Goal: Task Accomplishment & Management: Manage account settings

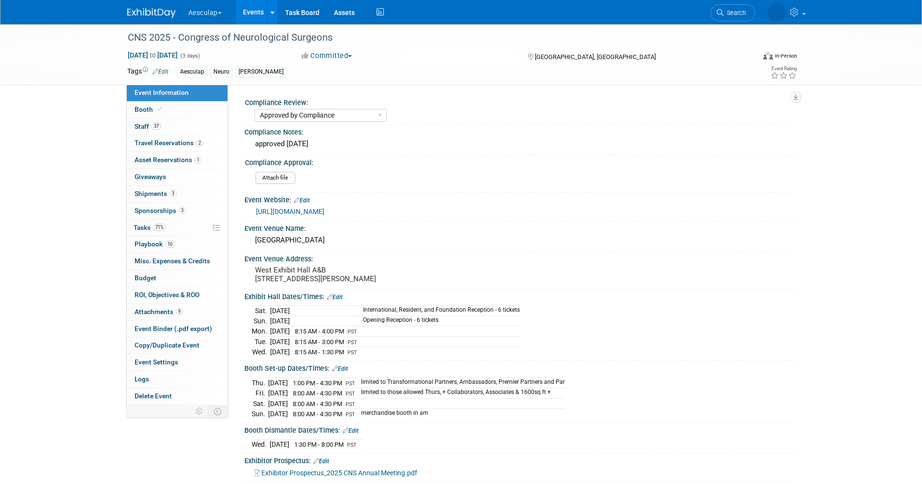
select select "Approved by Compliance"
select select "Neuro"
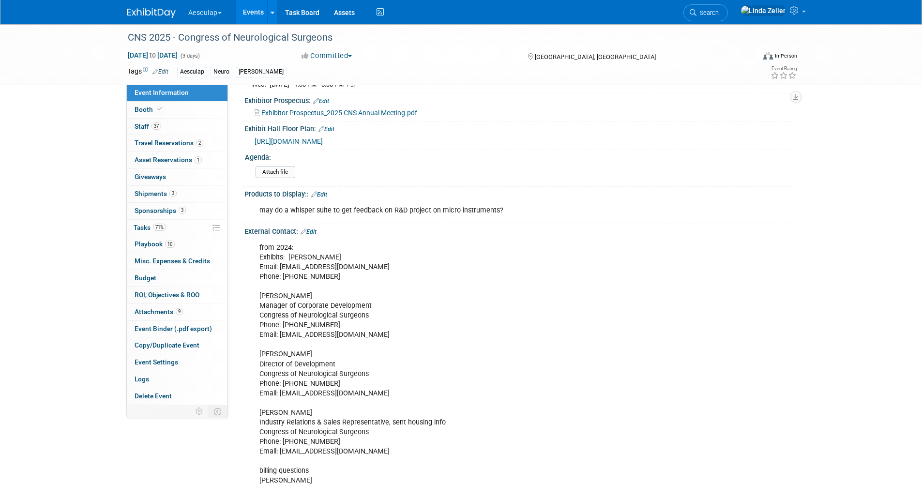
scroll to position [290, 0]
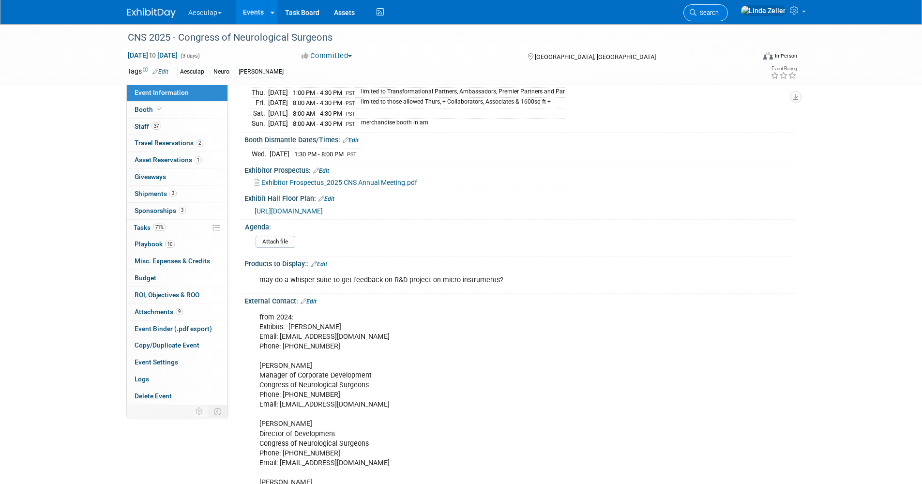
click at [719, 11] on span "Search" at bounding box center [707, 12] width 22 height 7
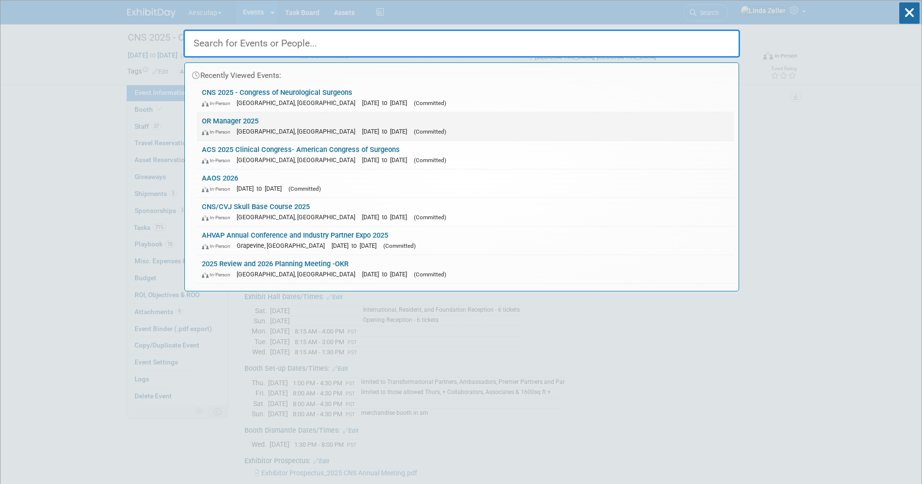
click at [228, 120] on link "OR Manager 2025 In-Person Anaheim, CA Oct 28, 2025 to Oct 29, 2025 (Committed)" at bounding box center [465, 126] width 537 height 28
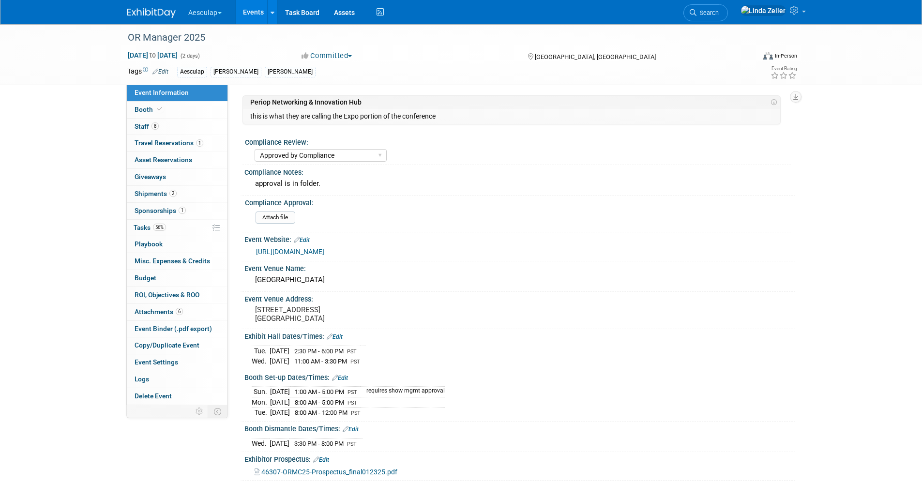
select select "Approved by Compliance"
select select "Strategic Sales"
click at [157, 109] on icon at bounding box center [159, 108] width 5 height 5
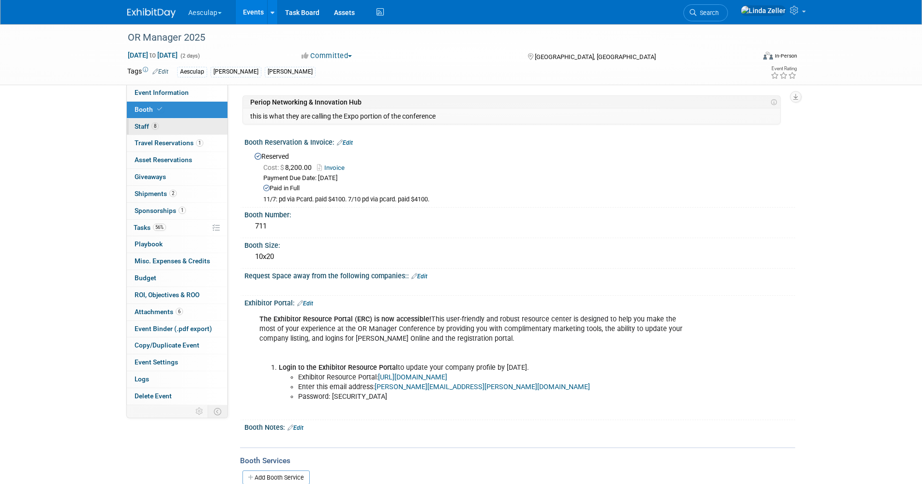
click at [139, 124] on span "Staff 8" at bounding box center [147, 126] width 24 height 8
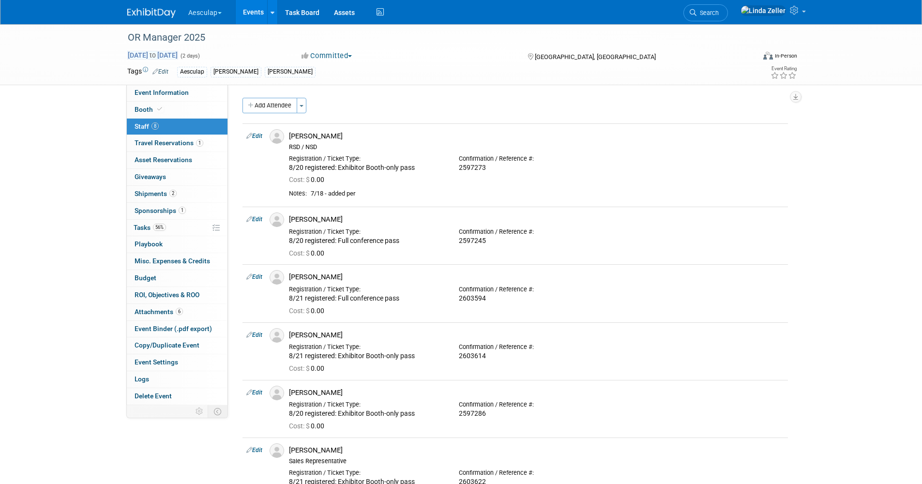
click at [159, 51] on div "OR Manager 2025 Oct 28, 2025 to Oct 29, 2025 (2 days) Oct 28, 2025 to Oct 29, 2…" at bounding box center [461, 54] width 682 height 60
drag, startPoint x: 160, startPoint y: 52, endPoint x: 152, endPoint y: 56, distance: 8.7
click at [152, 56] on span "Oct 28, 2025 to Oct 29, 2025" at bounding box center [152, 55] width 51 height 9
select select "9"
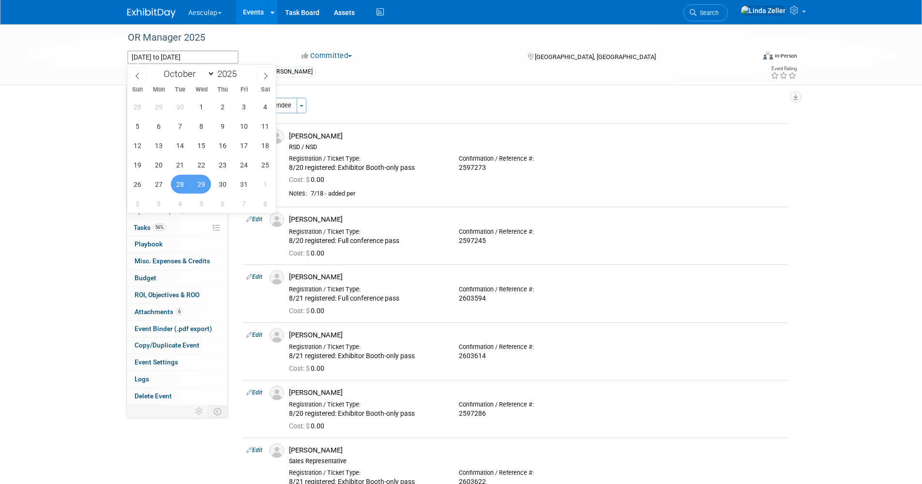
click at [101, 114] on div "OR Manager 2025 Oct 28, 2025 to Oct 29, 2025 (2 days) Oct 28, 2025 to Oct 29, 2…" at bounding box center [461, 380] width 922 height 712
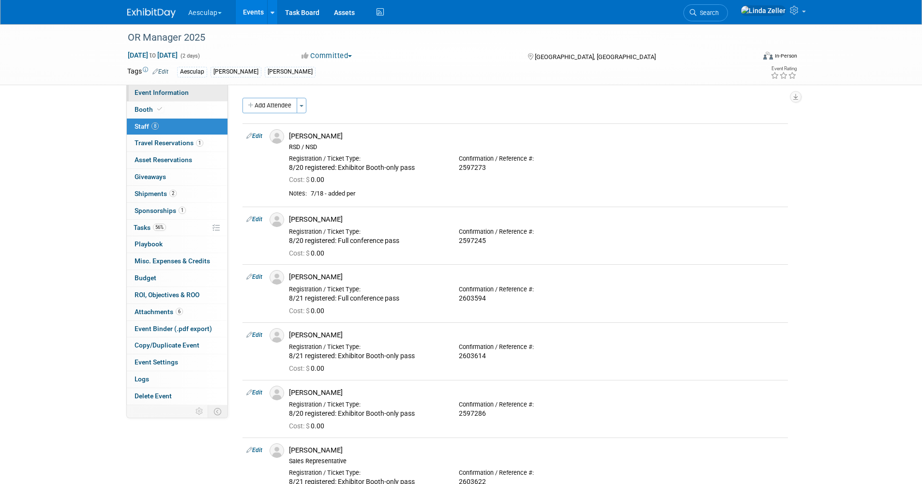
click at [160, 93] on span "Event Information" at bounding box center [162, 93] width 54 height 8
select select "Approved by Compliance"
select select "Strategic Sales"
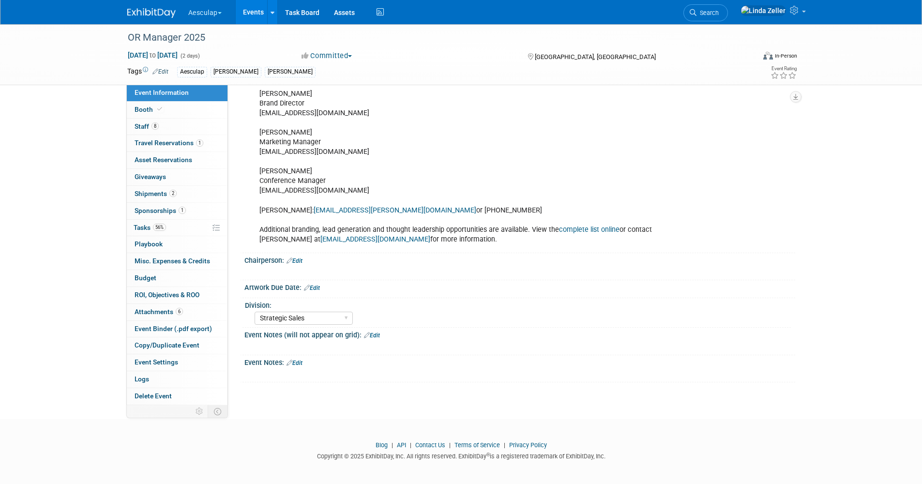
scroll to position [737, 0]
click at [374, 331] on link "Edit" at bounding box center [372, 333] width 16 height 7
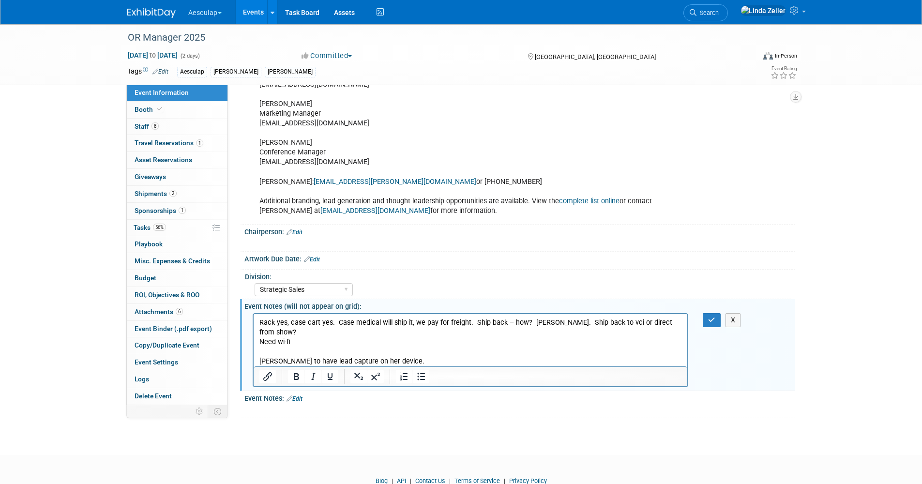
scroll to position [786, 0]
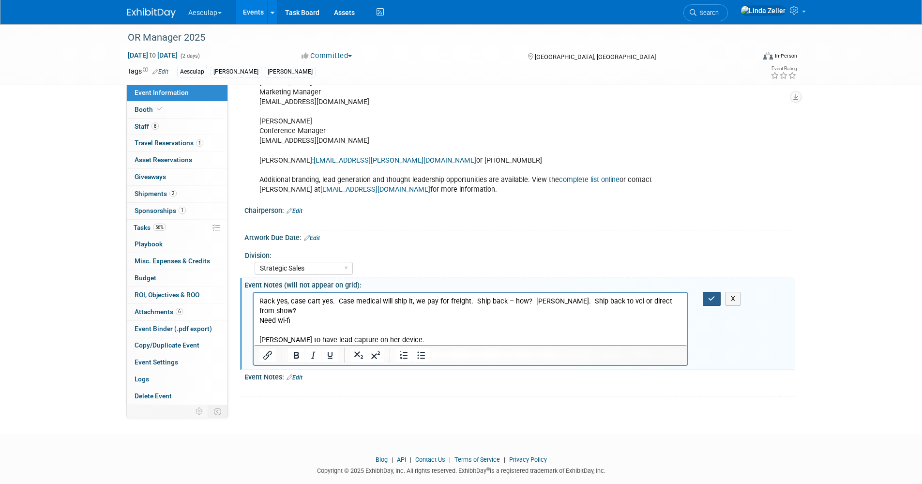
click at [708, 298] on icon "button" at bounding box center [711, 298] width 7 height 7
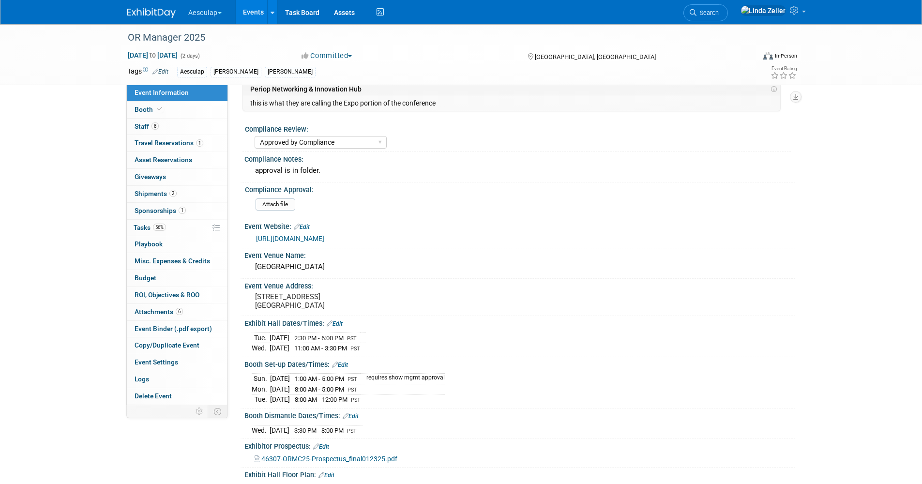
scroll to position [0, 0]
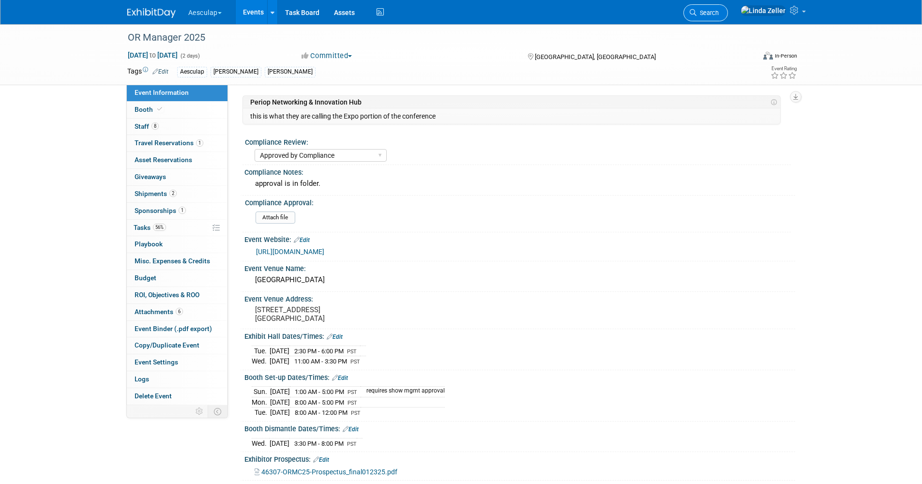
click at [728, 9] on link "Search" at bounding box center [705, 12] width 45 height 17
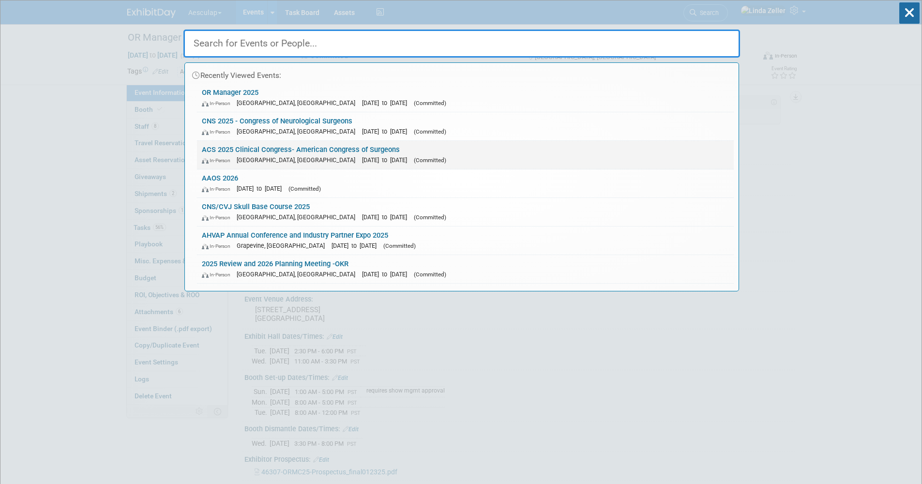
click at [239, 150] on link "ACS 2025 Clinical Congress- American Congress of Surgeons In-Person Chicago, IL…" at bounding box center [465, 155] width 537 height 28
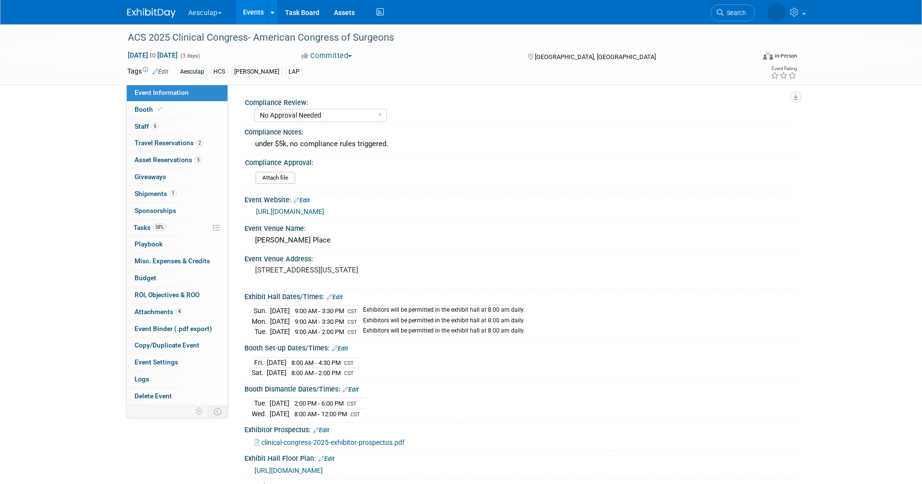
select select "No Approval Needed"
select select "HCS"
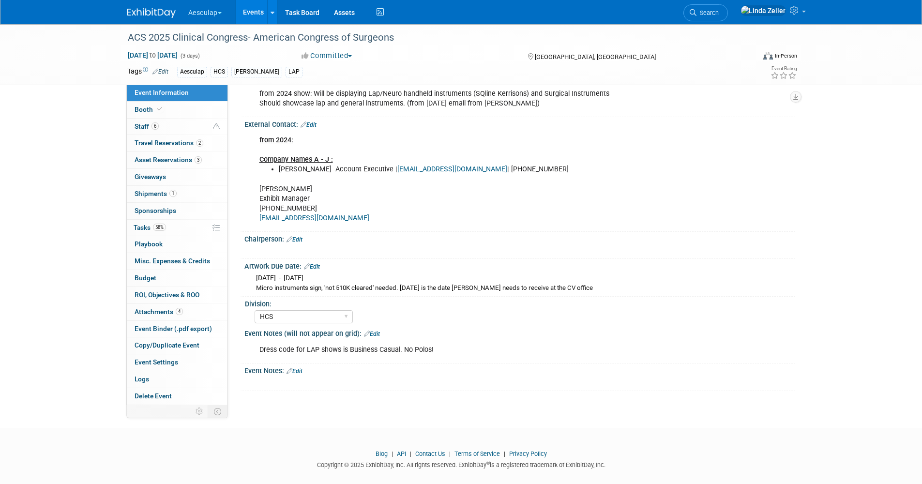
scroll to position [475, 0]
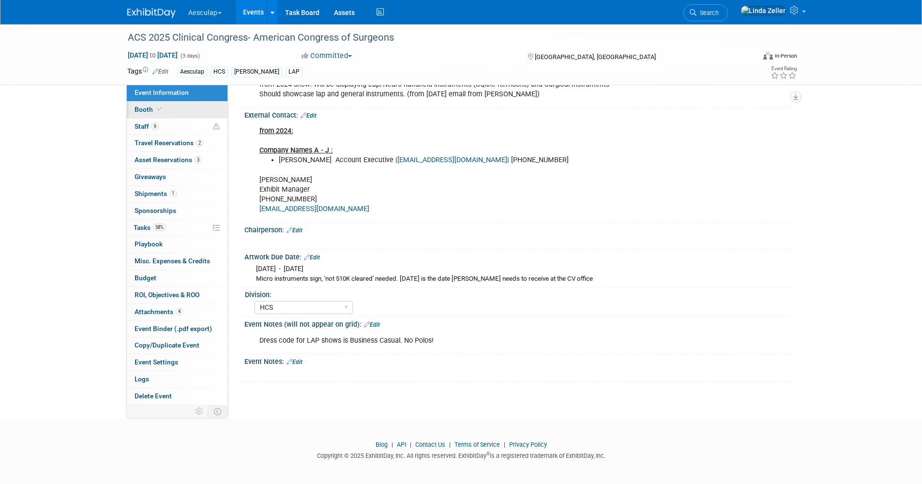
click at [141, 105] on link "Booth" at bounding box center [177, 110] width 101 height 16
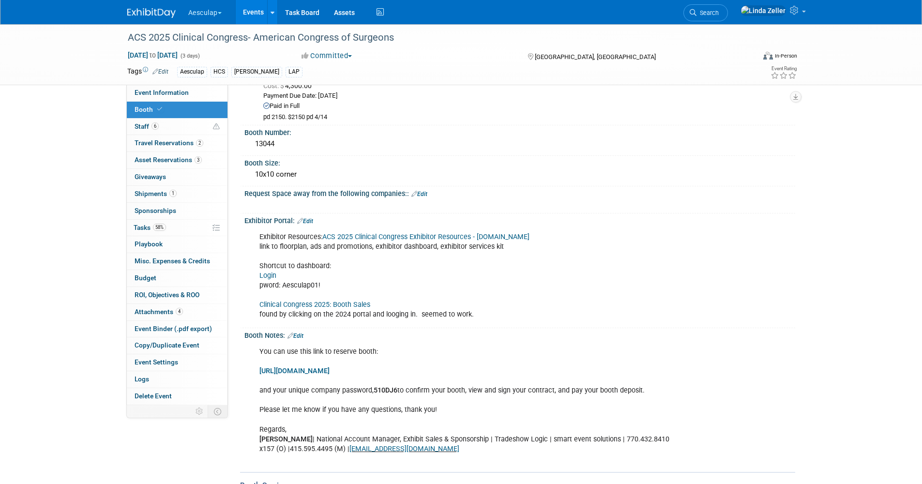
scroll to position [0, 0]
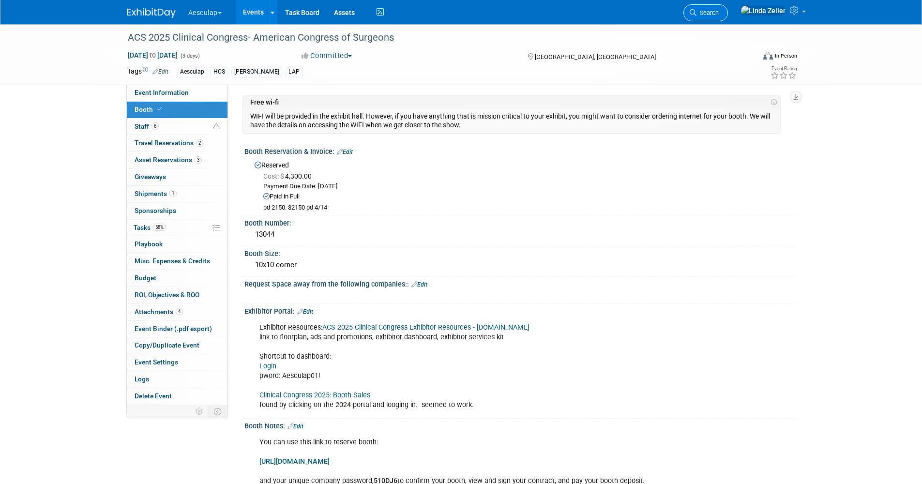
click at [719, 12] on span "Search" at bounding box center [707, 12] width 22 height 7
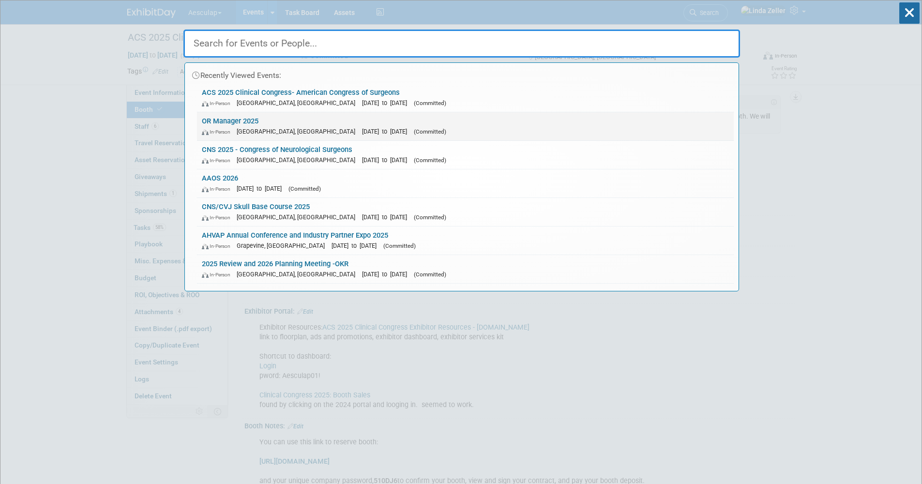
click at [243, 130] on span "[GEOGRAPHIC_DATA], [GEOGRAPHIC_DATA]" at bounding box center [298, 131] width 123 height 7
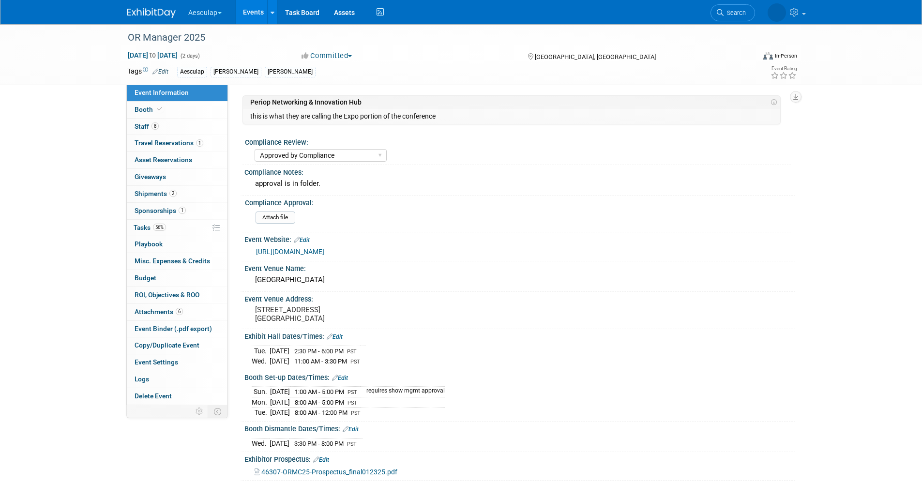
select select "Approved by Compliance"
select select "Strategic Sales"
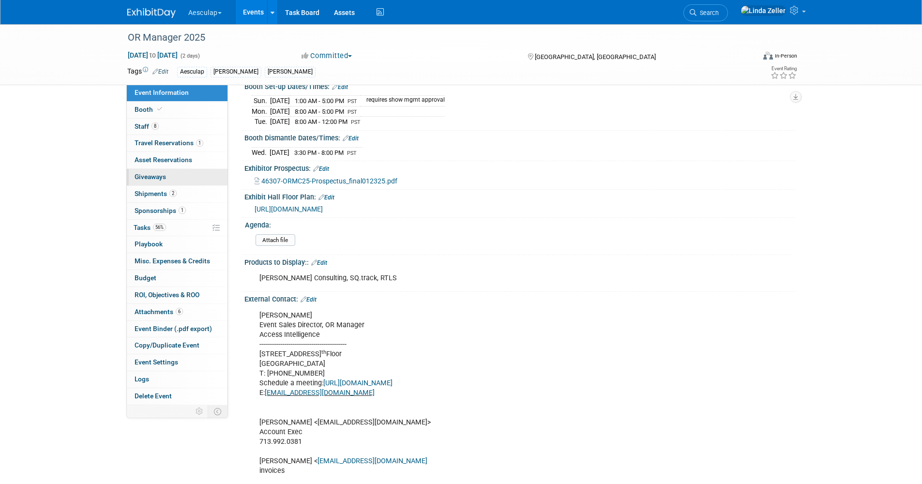
scroll to position [387, 0]
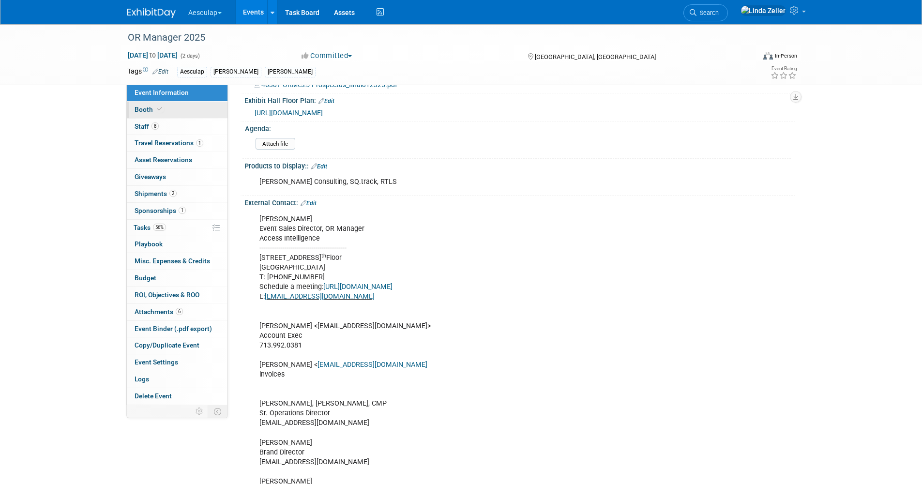
click at [143, 108] on span "Booth" at bounding box center [150, 109] width 30 height 8
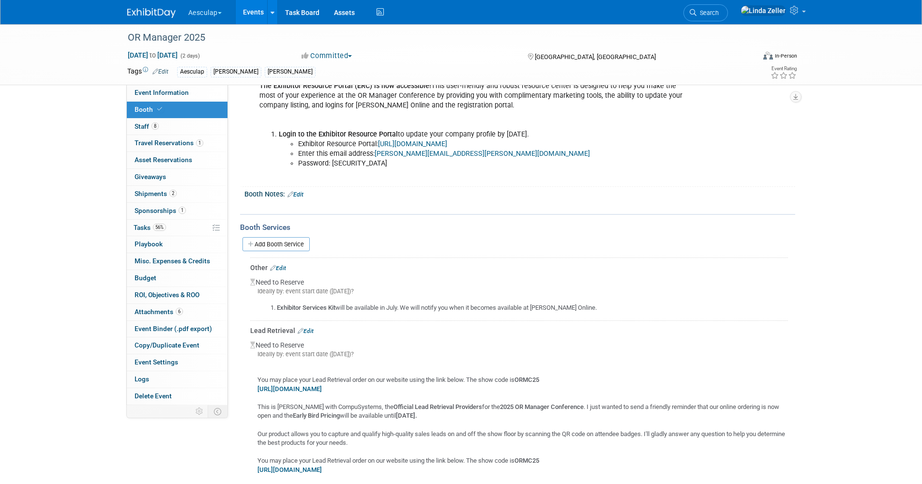
scroll to position [296, 0]
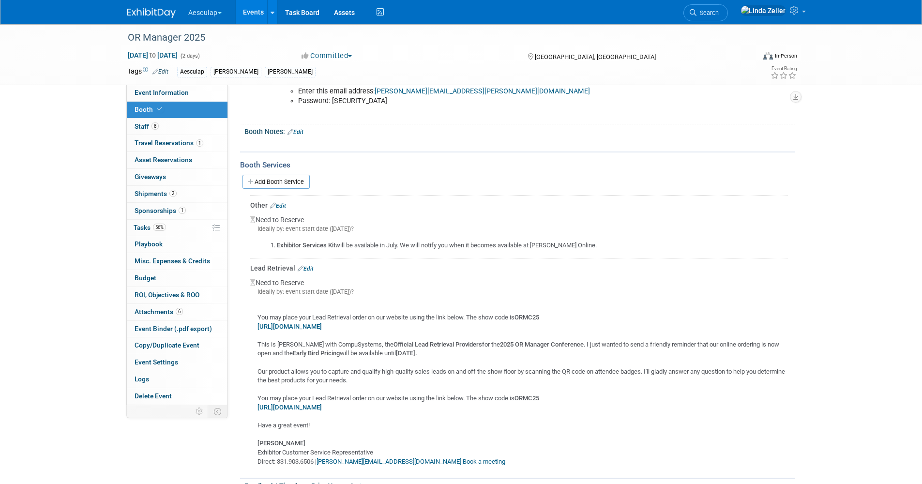
click at [310, 266] on link "Edit" at bounding box center [306, 268] width 16 height 7
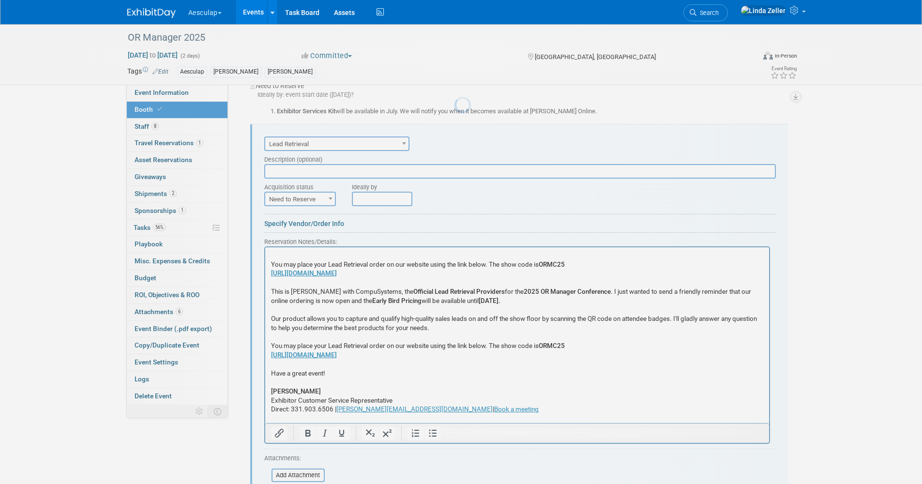
scroll to position [444, 0]
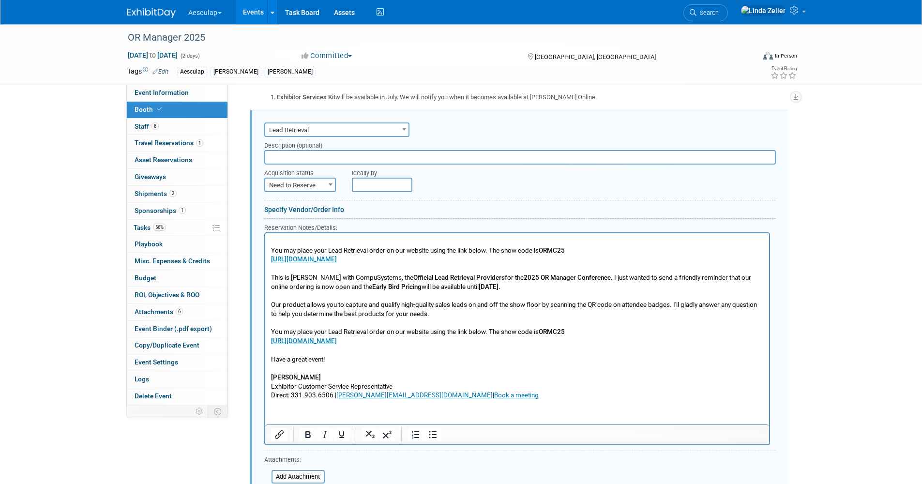
click at [268, 241] on html "You may place your Lead Retrieval order on our website using the link below. Th…" at bounding box center [517, 316] width 504 height 167
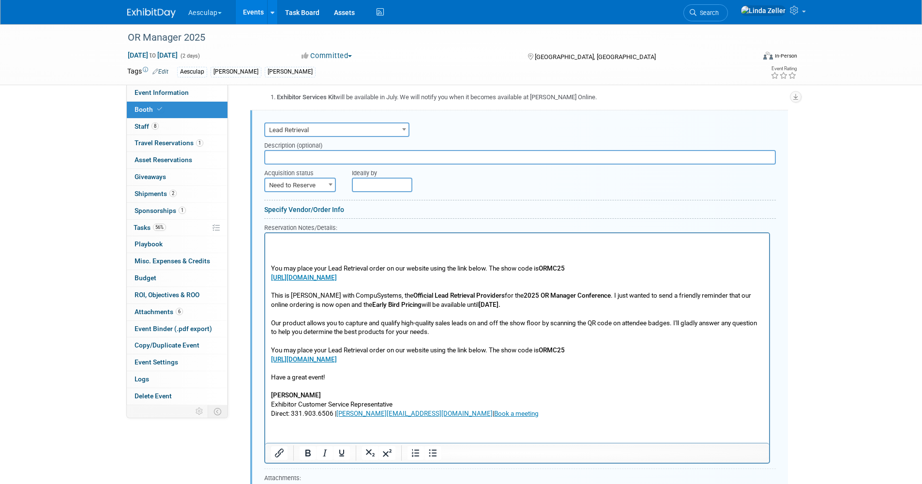
click at [270, 239] on p "Rich Text Area. Press ALT-0 for help." at bounding box center [516, 241] width 493 height 9
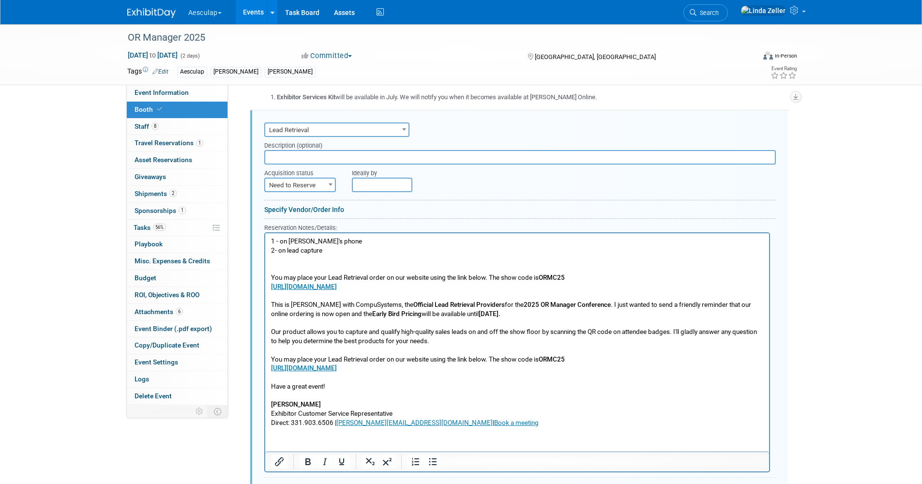
click at [286, 251] on p "2- on lead capture" at bounding box center [516, 250] width 493 height 9
click at [352, 253] on p "2- on Aesculap lead capture" at bounding box center [516, 250] width 493 height 9
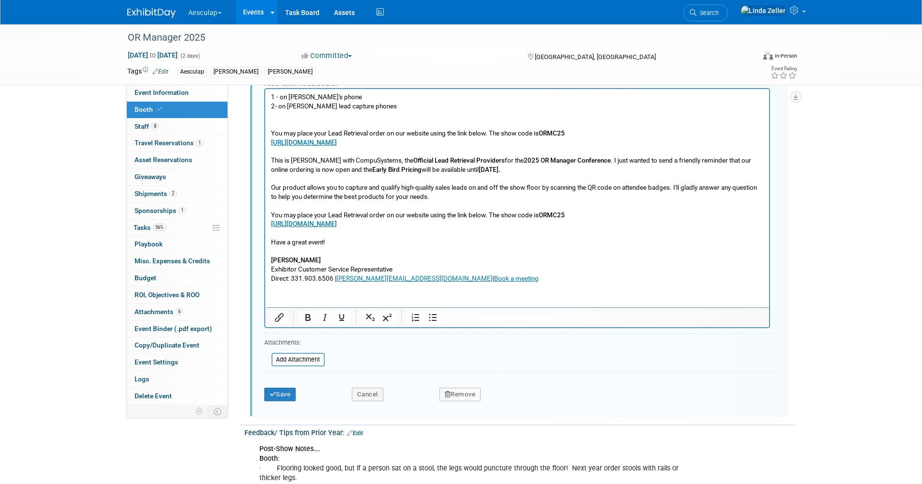
scroll to position [589, 0]
click at [288, 390] on button "Save" at bounding box center [280, 394] width 32 height 14
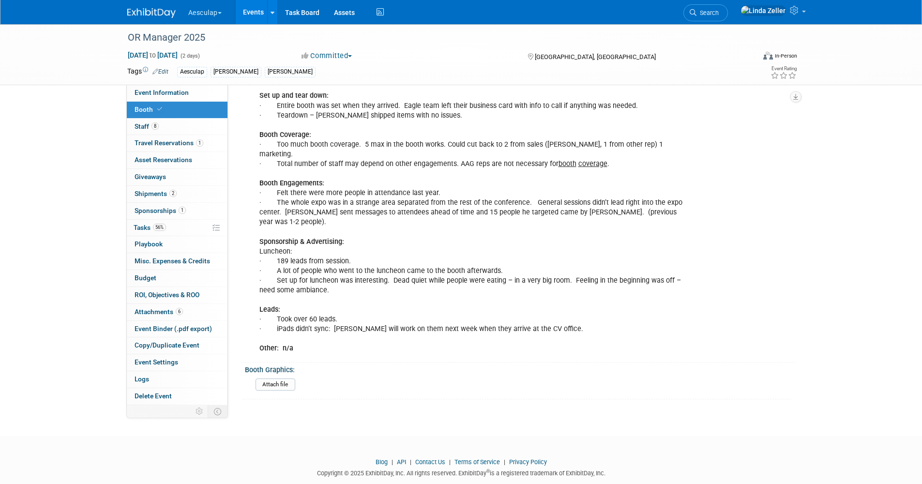
scroll to position [516, 0]
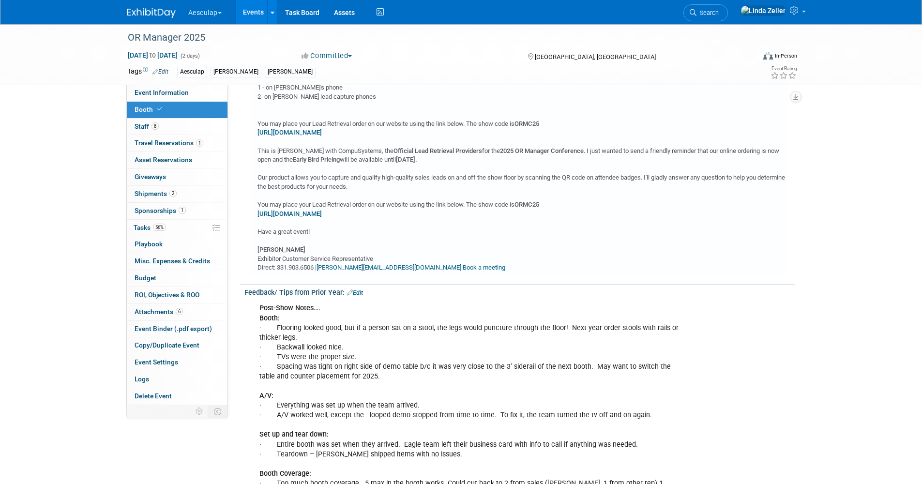
click at [136, 76] on td "Tags Edit" at bounding box center [147, 71] width 41 height 11
click at [141, 93] on span "Event Information" at bounding box center [162, 93] width 54 height 8
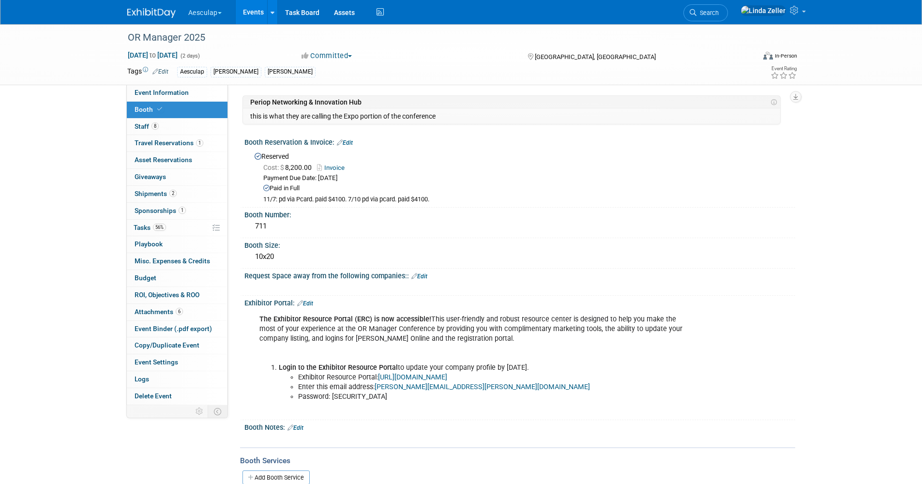
select select "Approved by Compliance"
select select "Strategic Sales"
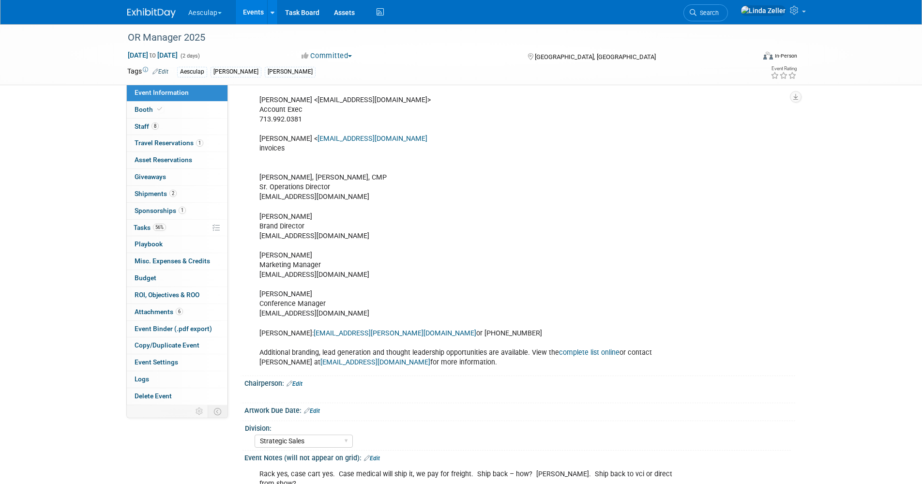
scroll to position [532, 0]
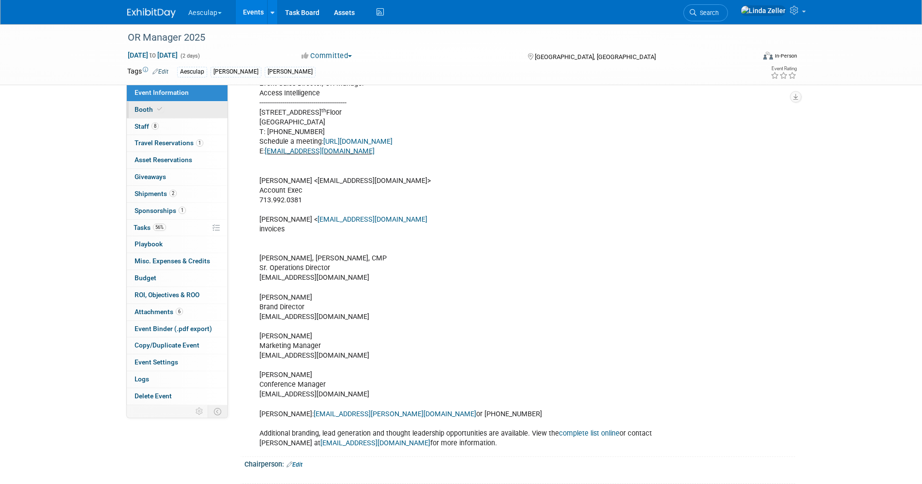
click at [162, 108] on span at bounding box center [159, 108] width 9 height 7
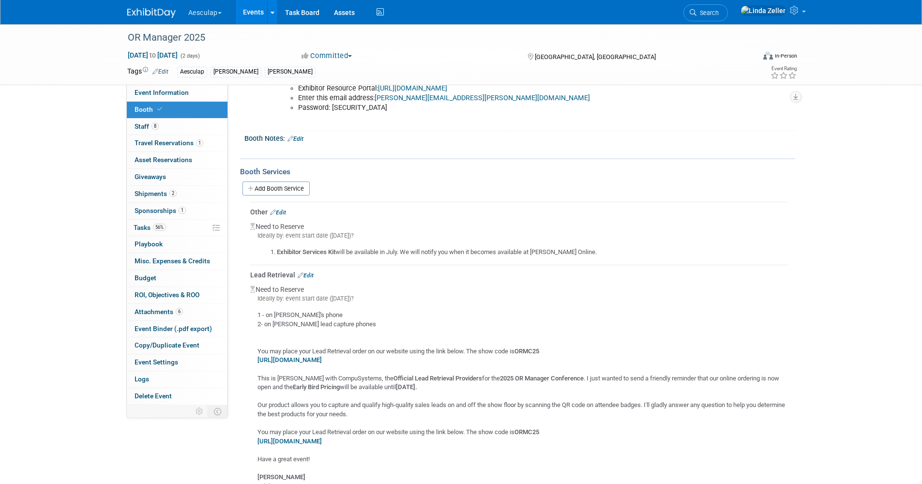
scroll to position [194, 0]
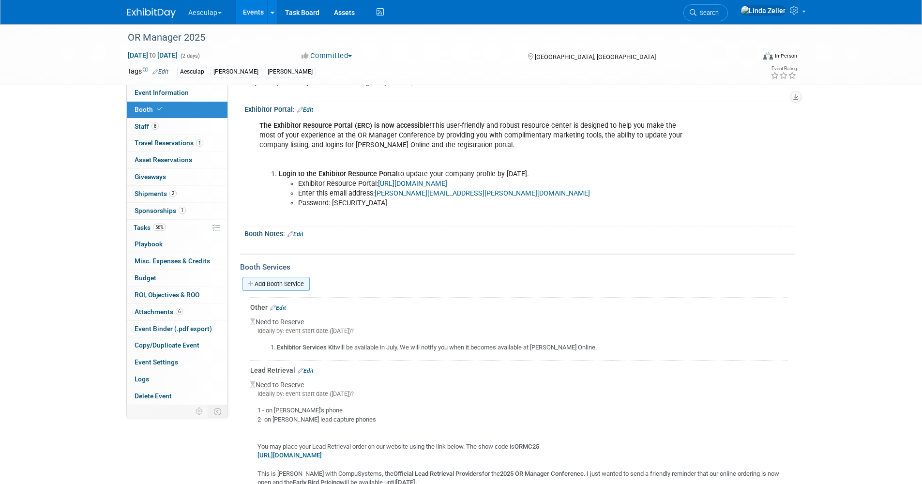
click at [282, 282] on link "Add Booth Service" at bounding box center [275, 284] width 67 height 14
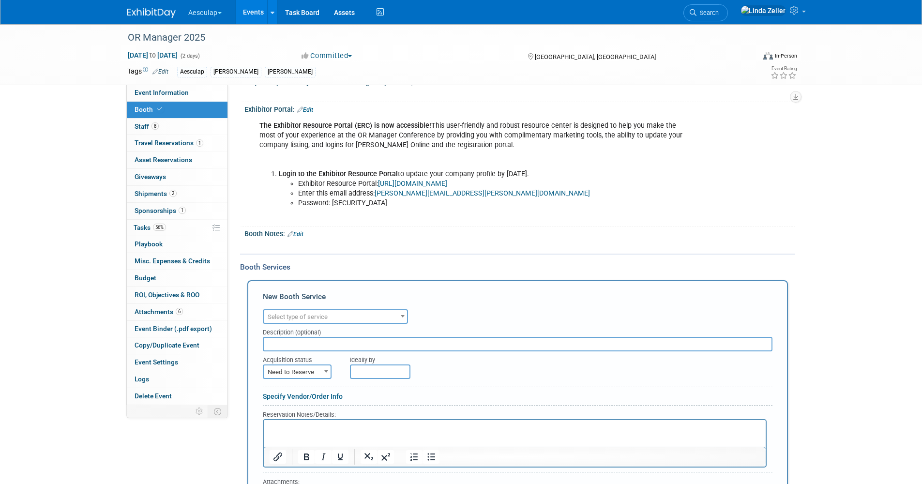
scroll to position [0, 0]
click at [275, 312] on span "Select type of service" at bounding box center [335, 317] width 143 height 14
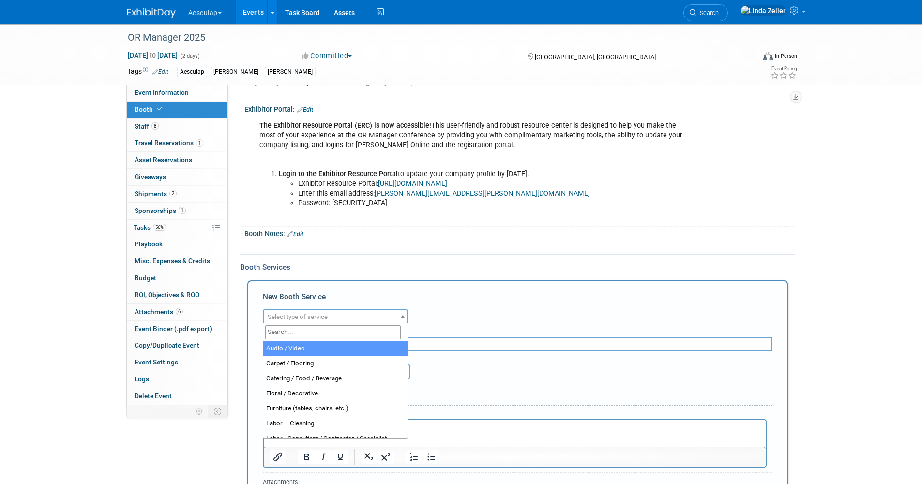
click at [274, 329] on input "search" at bounding box center [332, 332] width 135 height 14
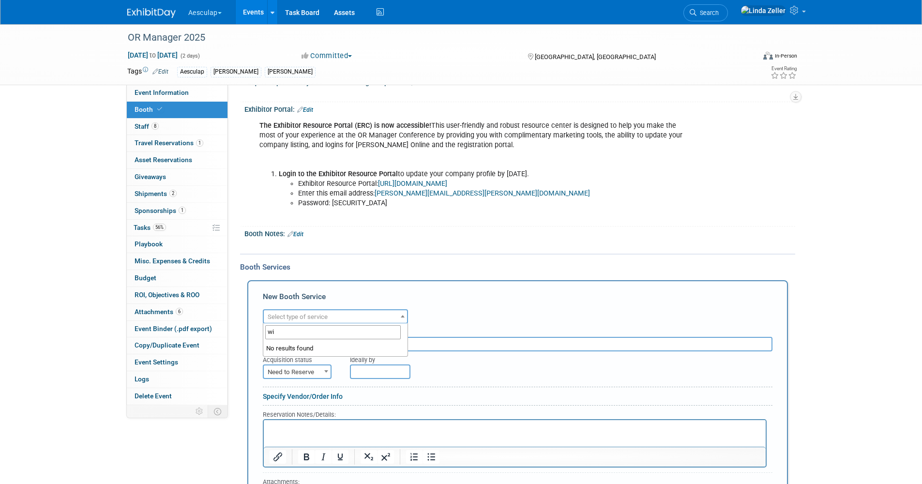
type input "w"
type input "inter"
select select "18"
click at [283, 344] on input "text" at bounding box center [518, 344] width 510 height 15
type input "wi-fi"
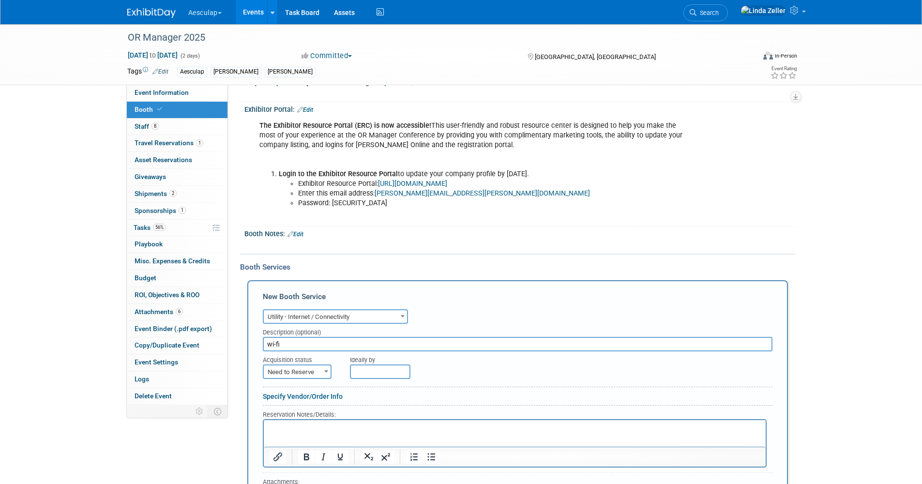
click at [269, 427] on p "Rich Text Area. Press ALT-0 for help." at bounding box center [514, 427] width 491 height 9
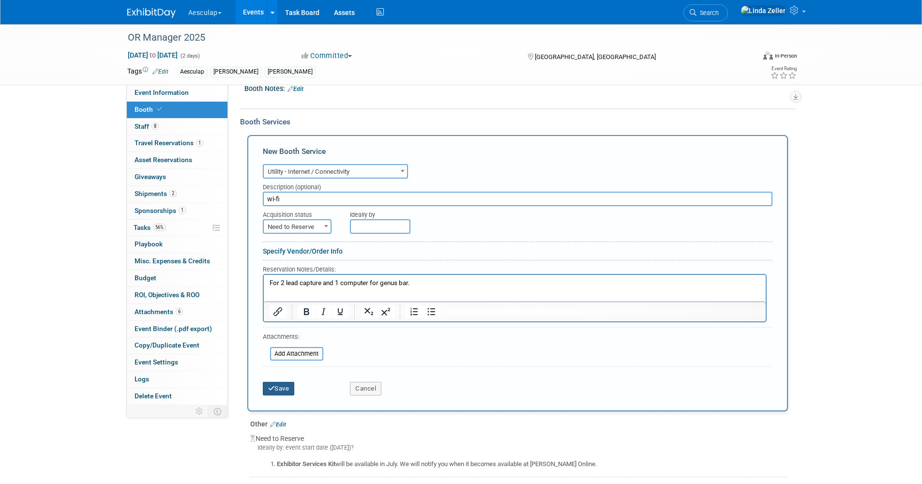
click at [268, 388] on icon "submit" at bounding box center [271, 388] width 7 height 6
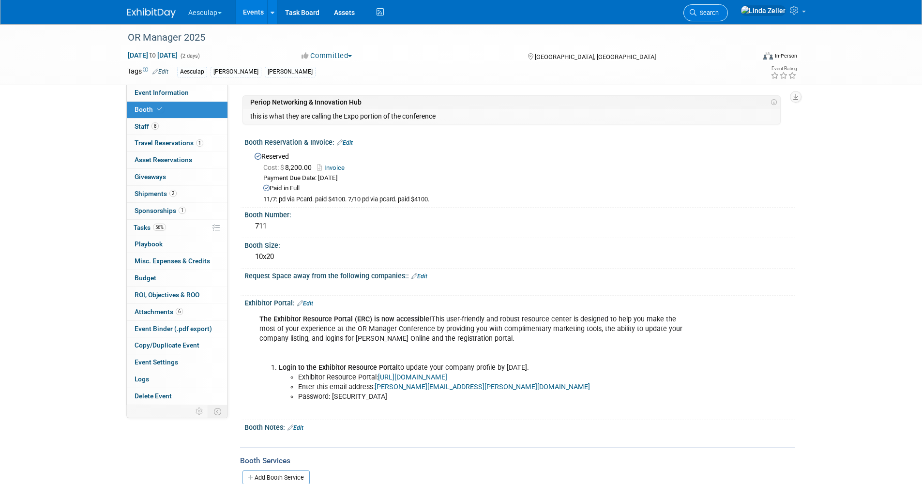
click at [696, 13] on icon at bounding box center [693, 12] width 7 height 7
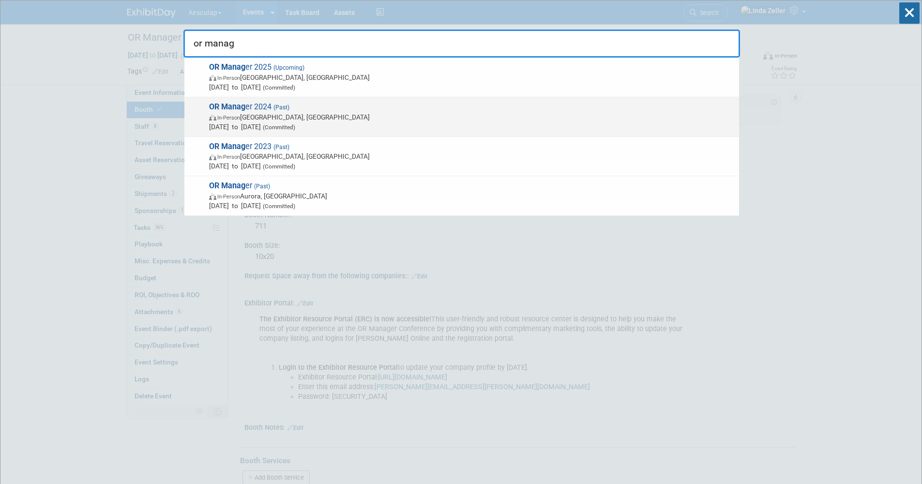
type input "or manag"
click at [287, 121] on span "In-Person Las Vegas, NV" at bounding box center [471, 117] width 525 height 10
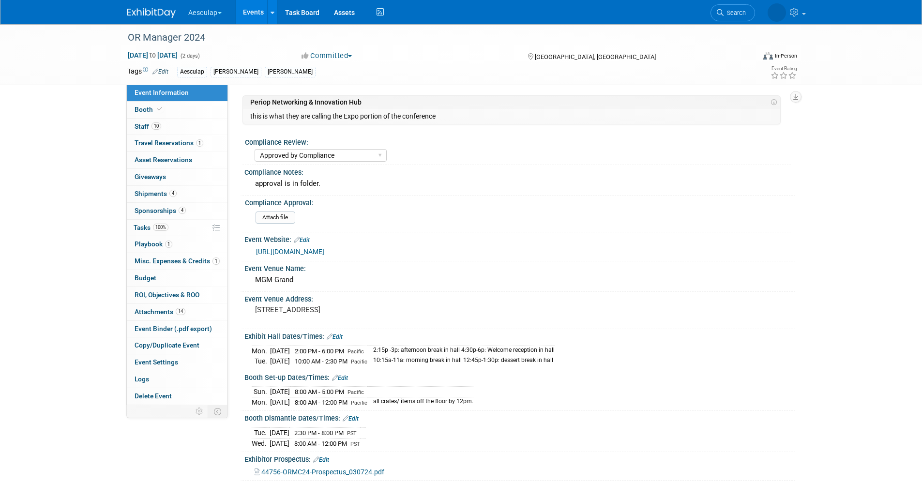
select select "Approved by Compliance"
select select "Strategic Sales"
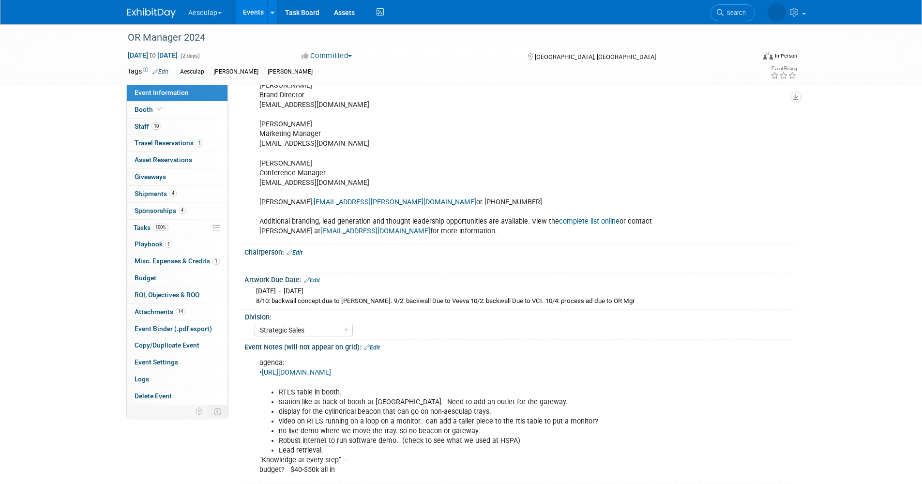
scroll to position [677, 0]
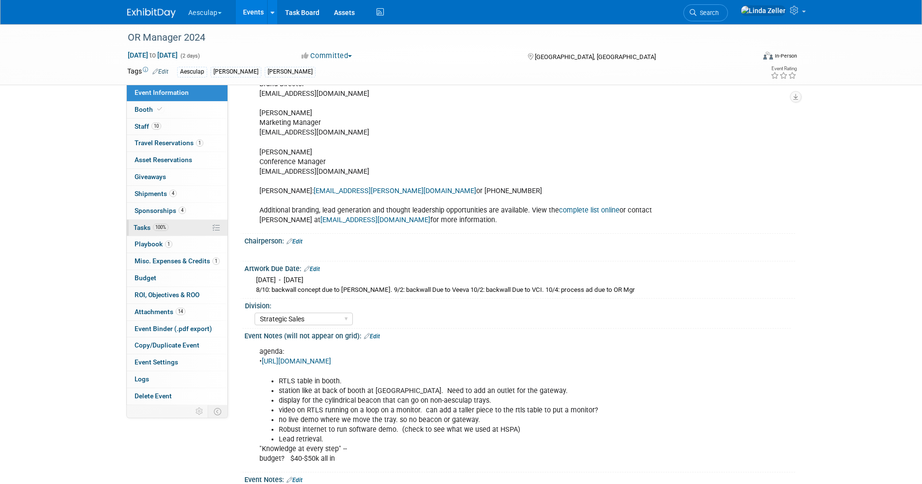
click at [141, 232] on link "100% Tasks 100%" at bounding box center [177, 228] width 101 height 16
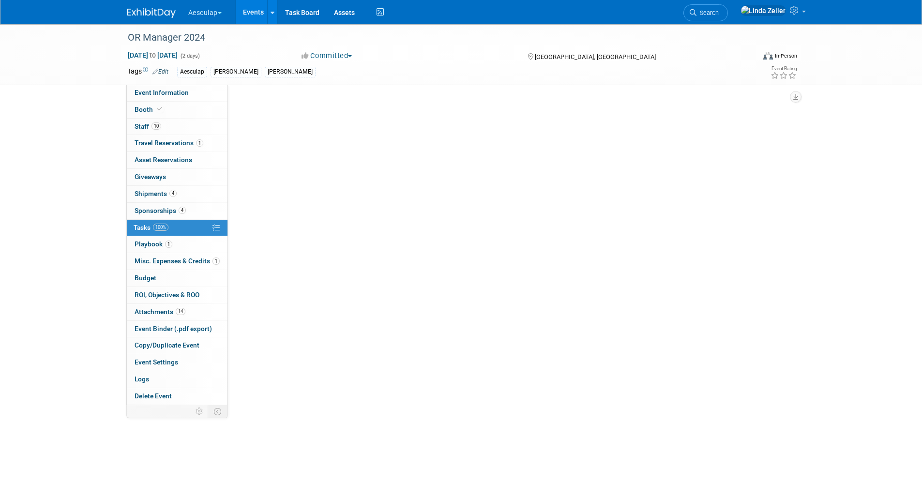
scroll to position [0, 0]
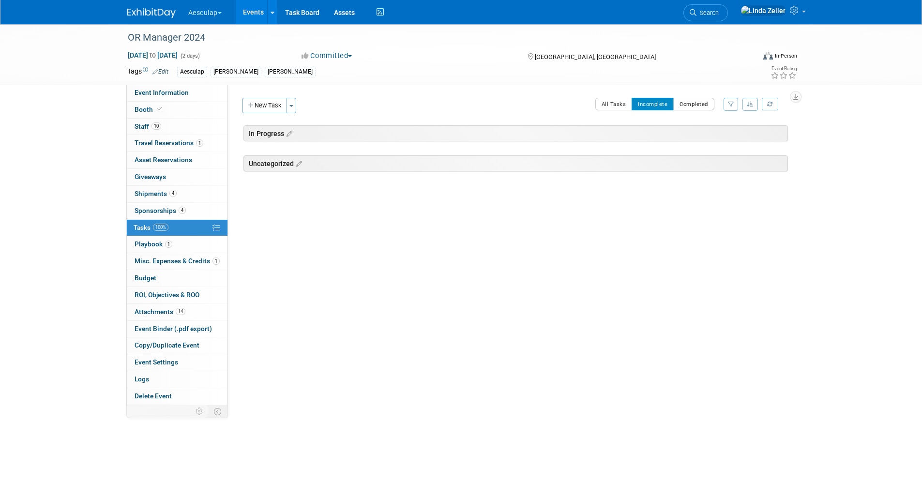
click at [687, 99] on button "Completed" at bounding box center [693, 104] width 41 height 13
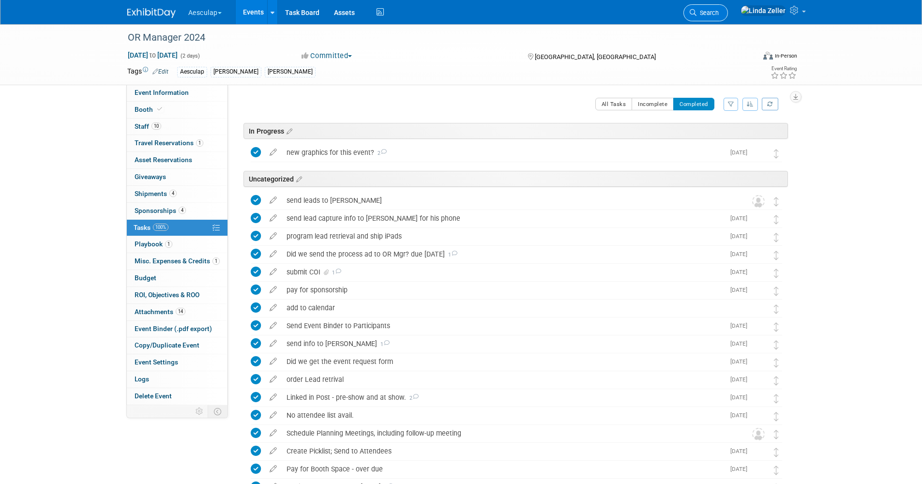
click at [728, 6] on link "Search" at bounding box center [705, 12] width 45 height 17
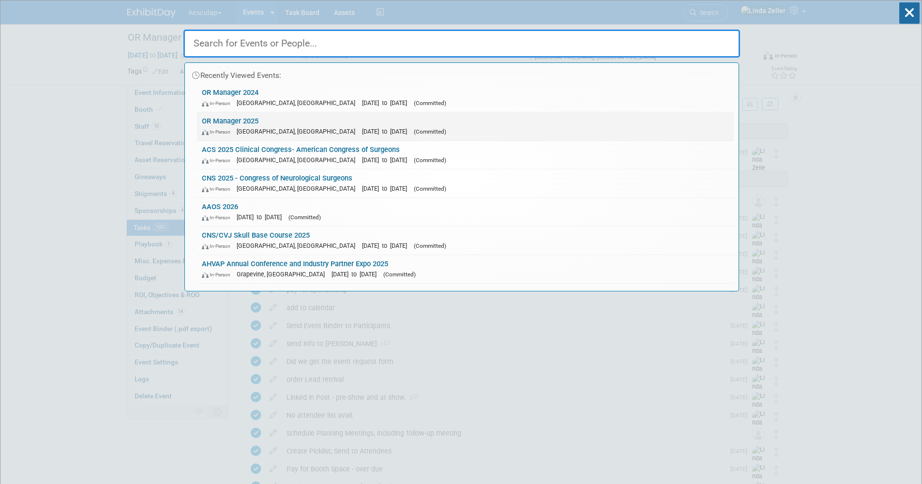
click at [216, 123] on link "OR Manager 2025 In-Person Anaheim, CA Oct 28, 2025 to Oct 29, 2025 (Committed)" at bounding box center [465, 126] width 537 height 28
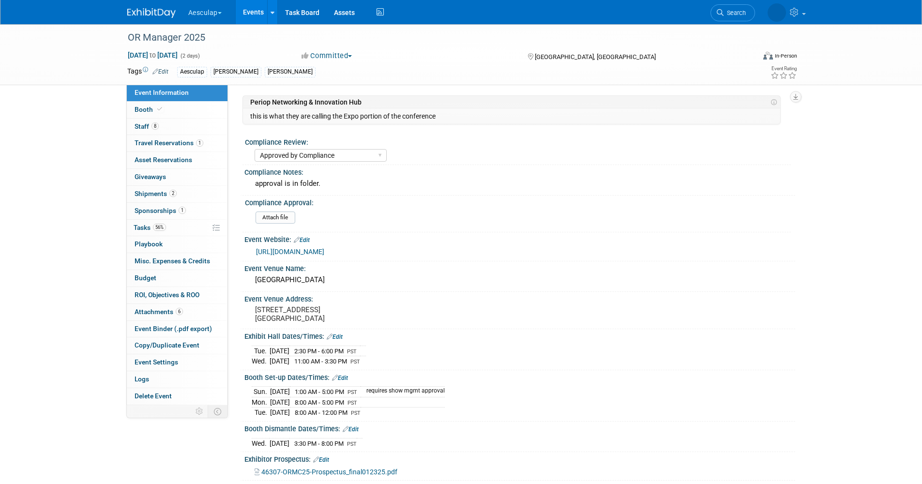
select select "Approved by Compliance"
select select "Strategic Sales"
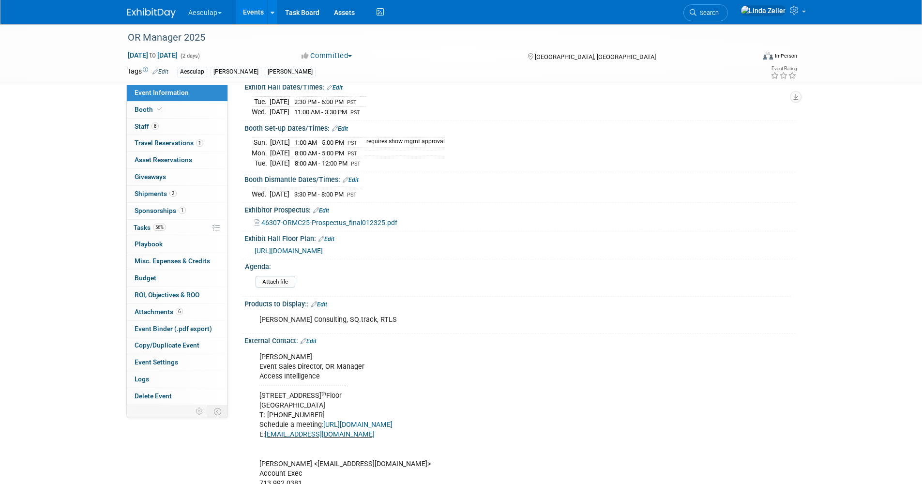
scroll to position [387, 0]
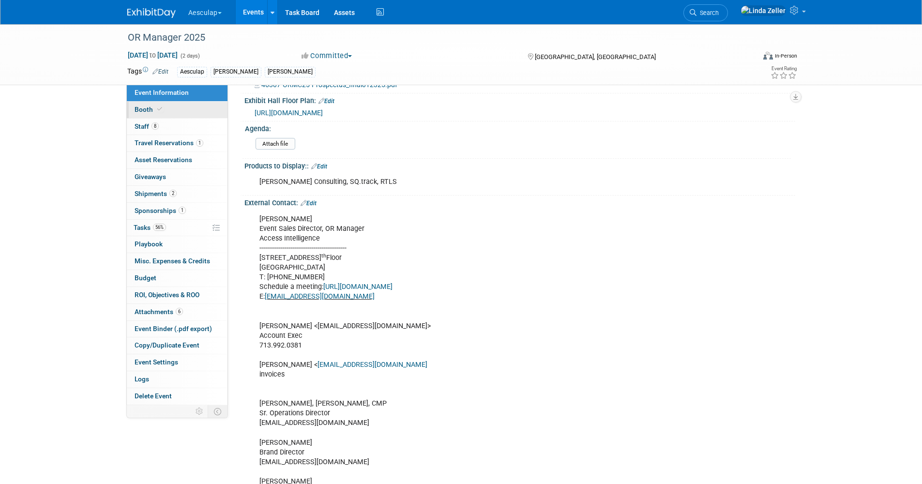
click at [170, 111] on link "Booth" at bounding box center [177, 110] width 101 height 16
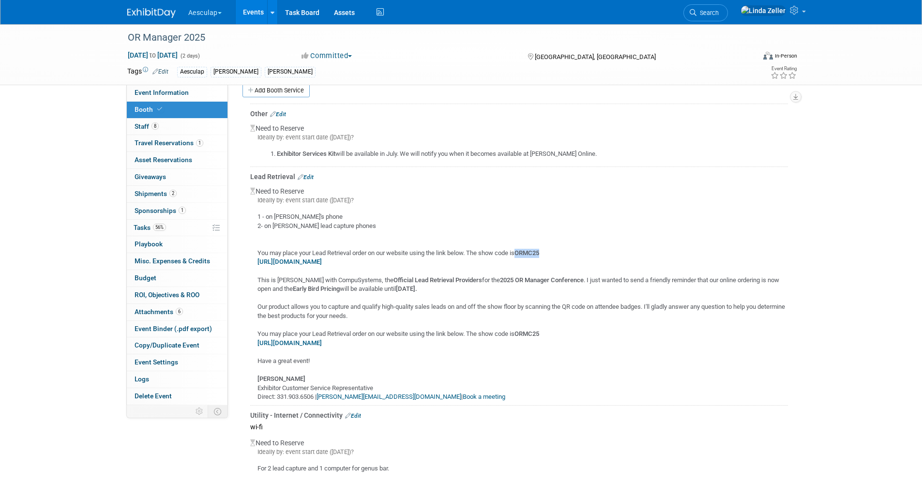
drag, startPoint x: 547, startPoint y: 251, endPoint x: 523, endPoint y: 253, distance: 24.3
click at [523, 253] on div "1 - on [PERSON_NAME]'s phone 2- on Aesculap lead capture phones You may place y…" at bounding box center [519, 303] width 538 height 196
copy b "ORMC25"
click at [322, 260] on b "[URL][DOMAIN_NAME]" at bounding box center [289, 261] width 64 height 7
click at [719, 11] on span "Search" at bounding box center [707, 12] width 22 height 7
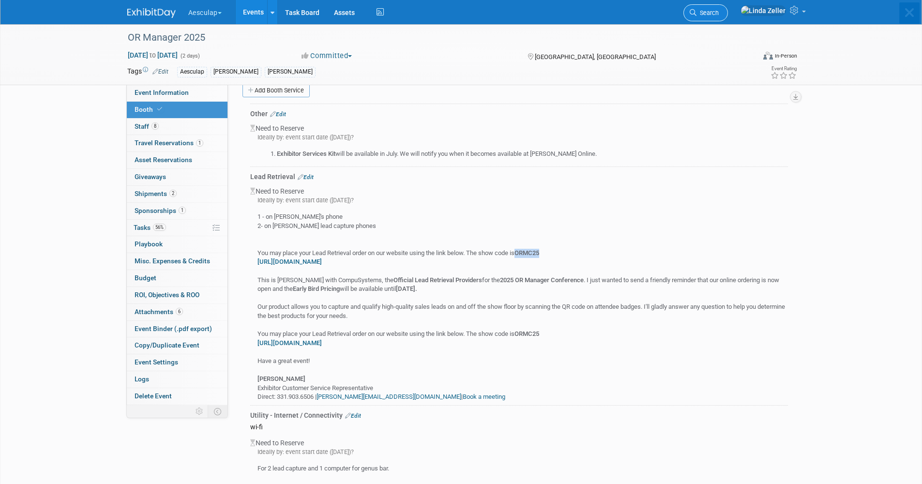
scroll to position [0, 0]
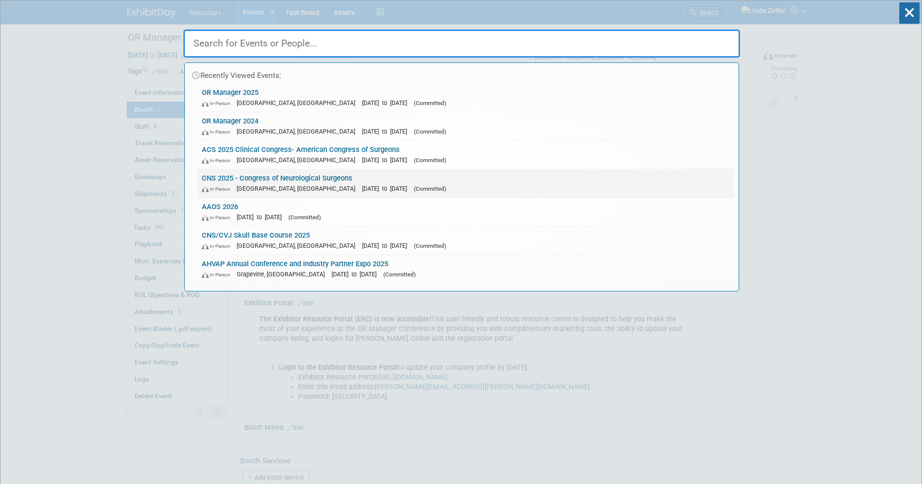
click at [225, 178] on link "CNS 2025 - Congress of Neurological Surgeons In-Person Los Angeles, CA Oct 13, …" at bounding box center [465, 183] width 537 height 28
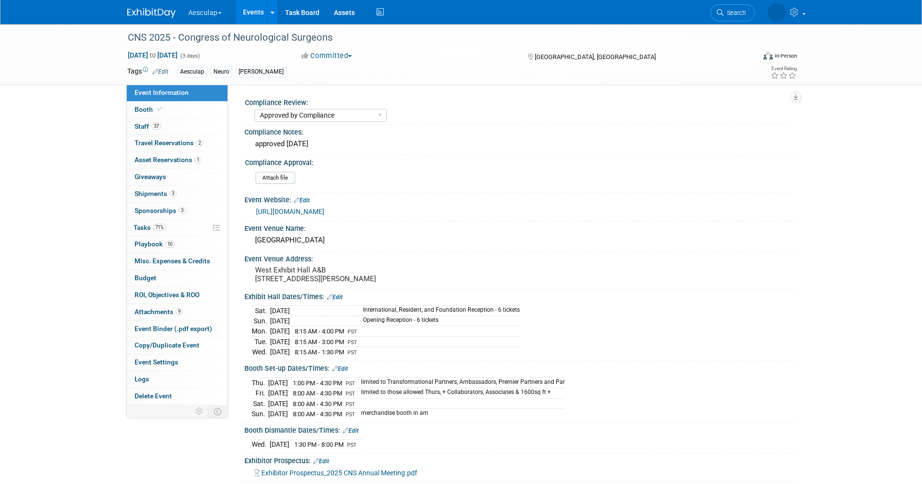
select select "Approved by Compliance"
select select "Neuro"
click at [178, 57] on span "[DATE] to [DATE]" at bounding box center [152, 55] width 51 height 9
select select "9"
click at [440, 270] on pre "West Exhibit Hall A&B [STREET_ADDRESS][PERSON_NAME]" at bounding box center [359, 274] width 208 height 17
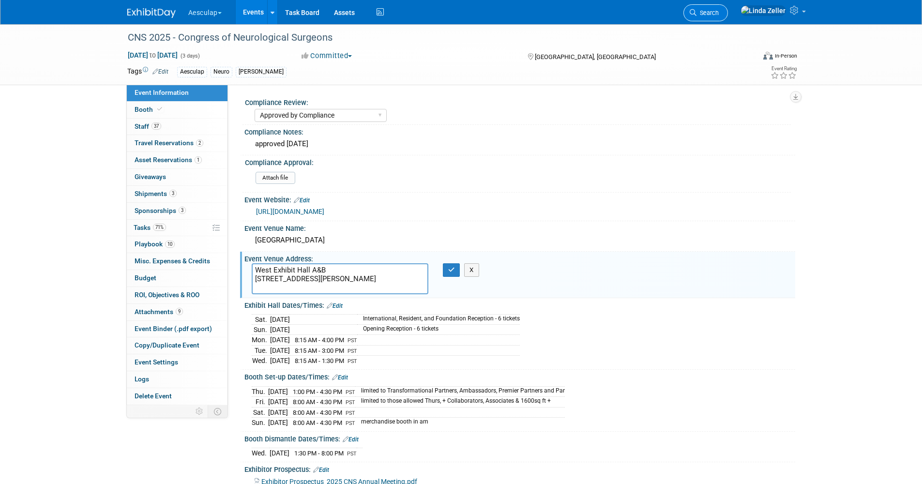
click at [728, 18] on link "Search" at bounding box center [705, 12] width 45 height 17
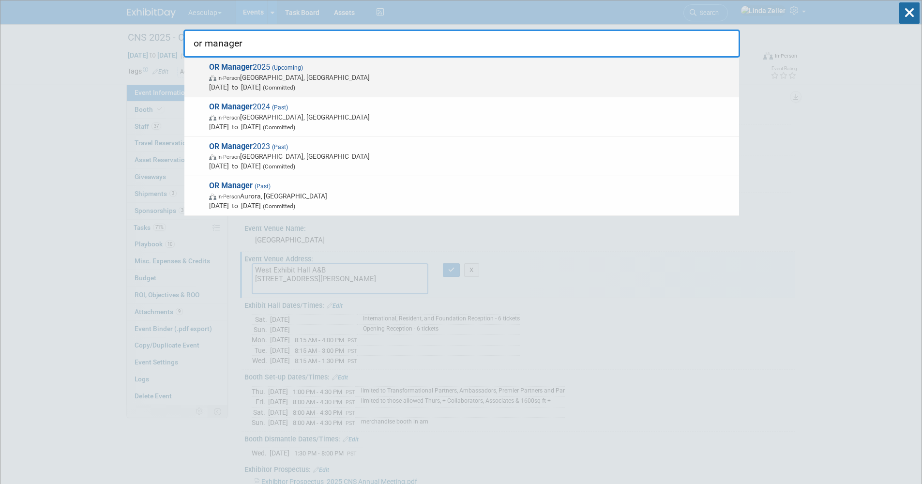
type input "or manager"
click at [257, 77] on span "In-Person Anaheim, CA" at bounding box center [471, 78] width 525 height 10
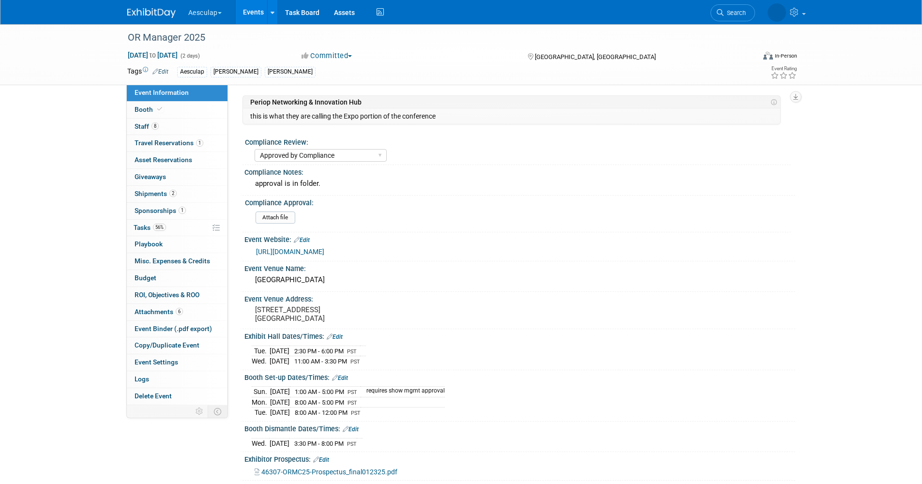
select select "Approved by Compliance"
select select "Strategic Sales"
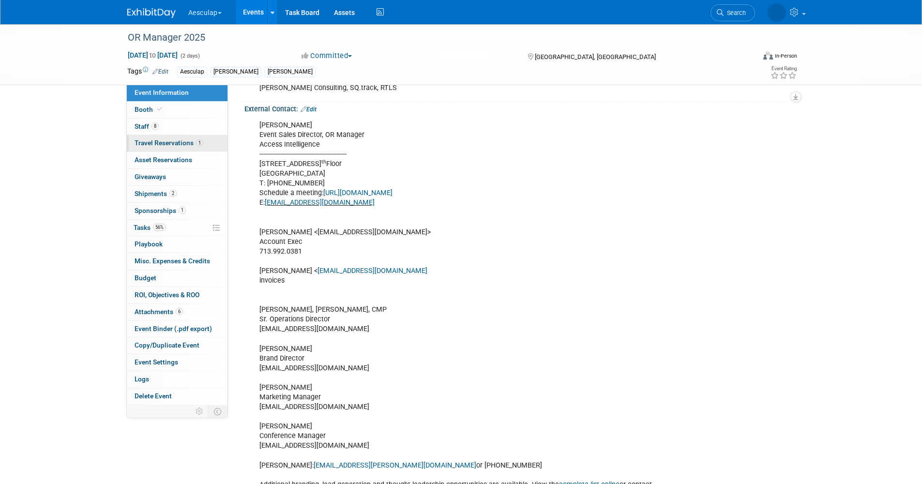
scroll to position [484, 0]
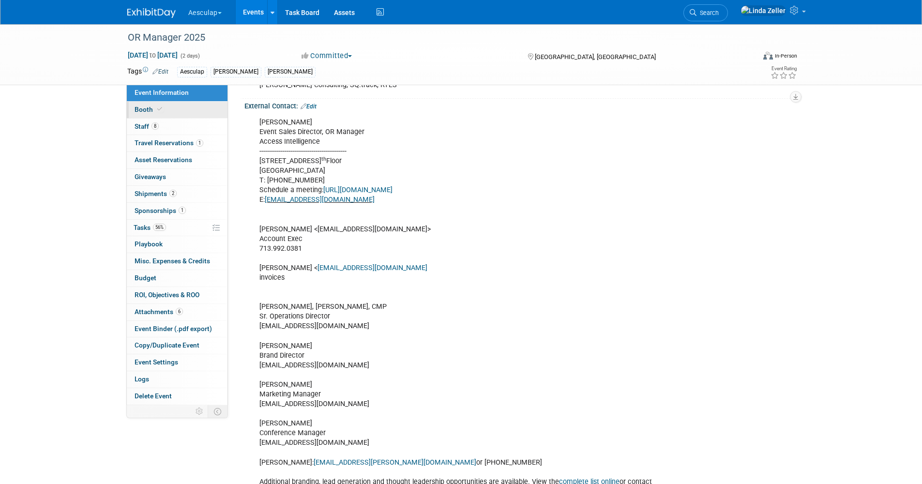
click at [142, 111] on span "Booth" at bounding box center [150, 109] width 30 height 8
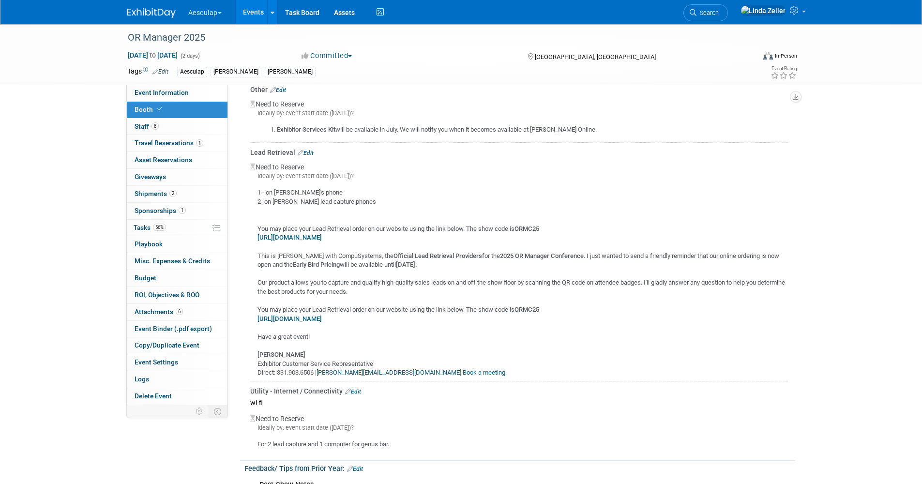
scroll to position [387, 0]
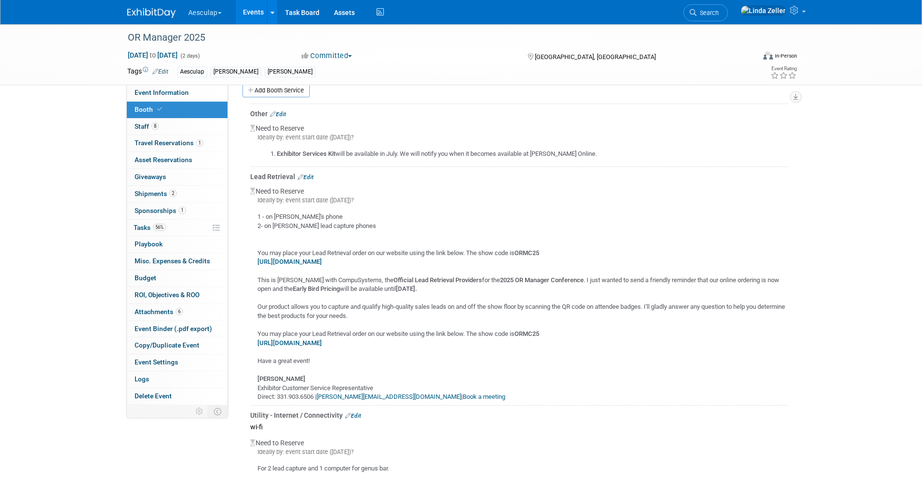
click at [307, 172] on div "Lead Retrieval Edit" at bounding box center [519, 177] width 538 height 10
click at [311, 175] on link "Edit" at bounding box center [306, 177] width 16 height 7
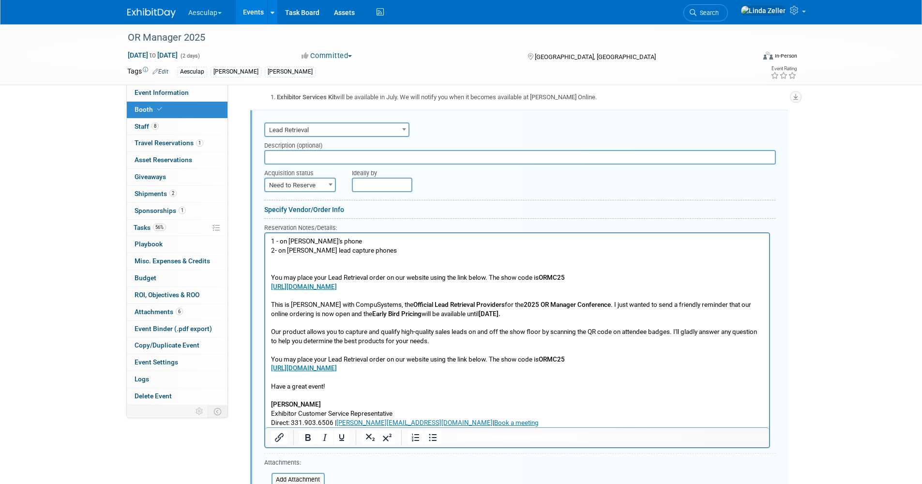
scroll to position [0, 0]
click at [295, 184] on span "Need to Reserve" at bounding box center [300, 186] width 70 height 14
select select "2"
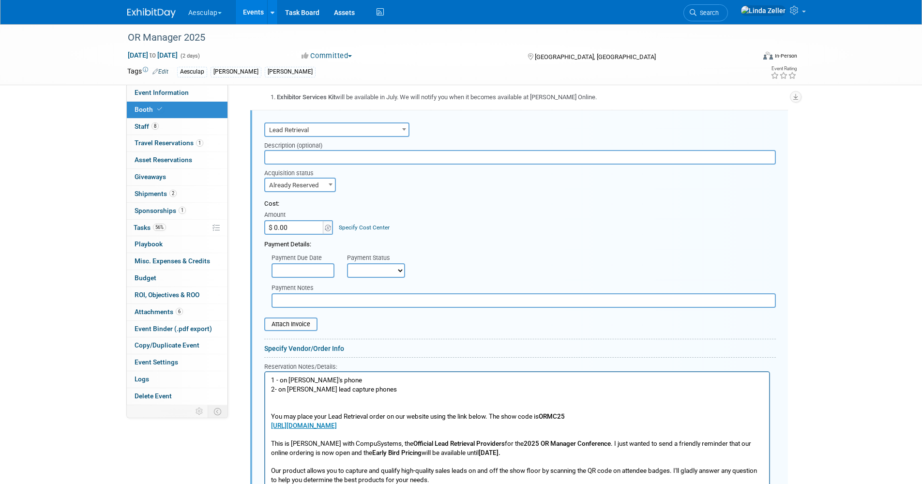
click at [283, 225] on input "$ 0.00" at bounding box center [294, 227] width 60 height 15
type input "$ 595.00"
click at [285, 299] on input "text" at bounding box center [523, 300] width 504 height 15
click at [374, 301] on input "$595.00 - 3 activations budnle" at bounding box center [523, 300] width 504 height 15
type input "$595.00 - 3 activations bundle, + $25"
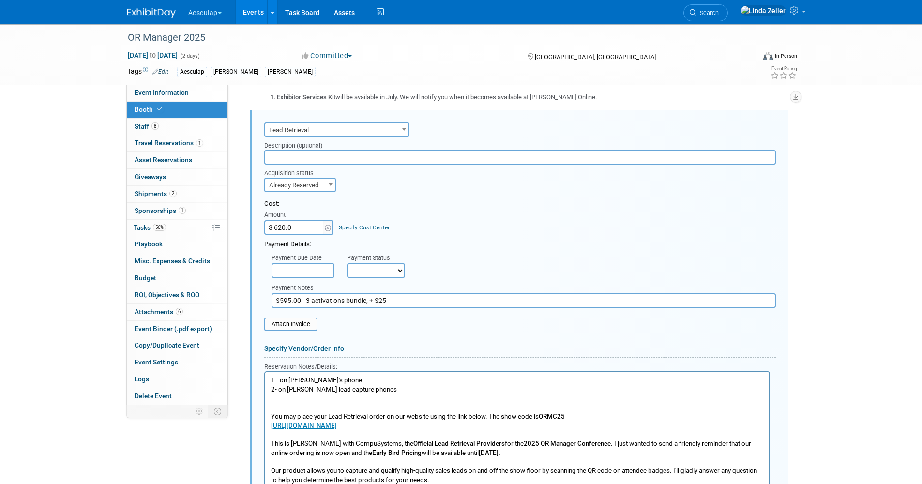
type input "$ 620.00"
click at [351, 222] on div "Specify Cost Center" at bounding box center [364, 223] width 51 height 18
click at [352, 227] on link "Specify Cost Center" at bounding box center [364, 227] width 51 height 7
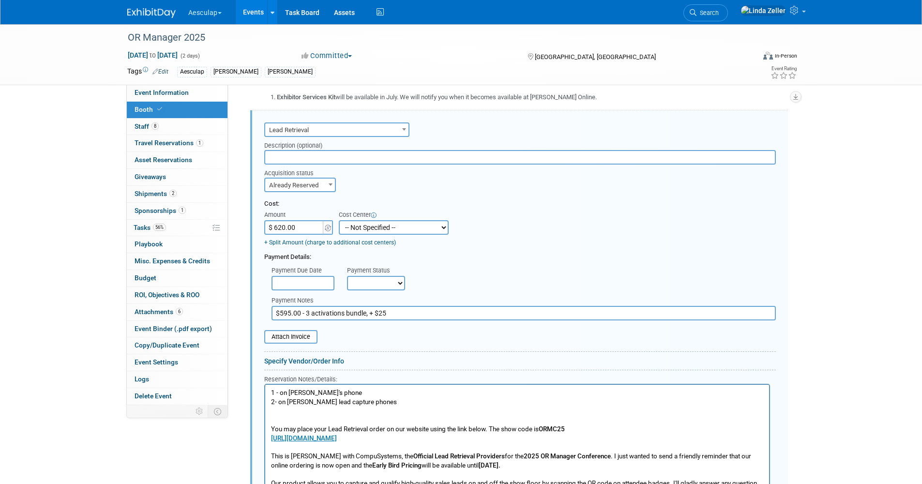
click at [351, 227] on select "-- Not Specified -- AAG B2B: 102736100 AIS - Ortho AIS -Spine Atlantic Neuro [P…" at bounding box center [394, 227] width 110 height 15
select select "18966030"
click at [339, 220] on select "-- Not Specified -- AAG B2B: 102736100 AIS - Ortho AIS -Spine Atlantic Neuro [P…" at bounding box center [394, 227] width 110 height 15
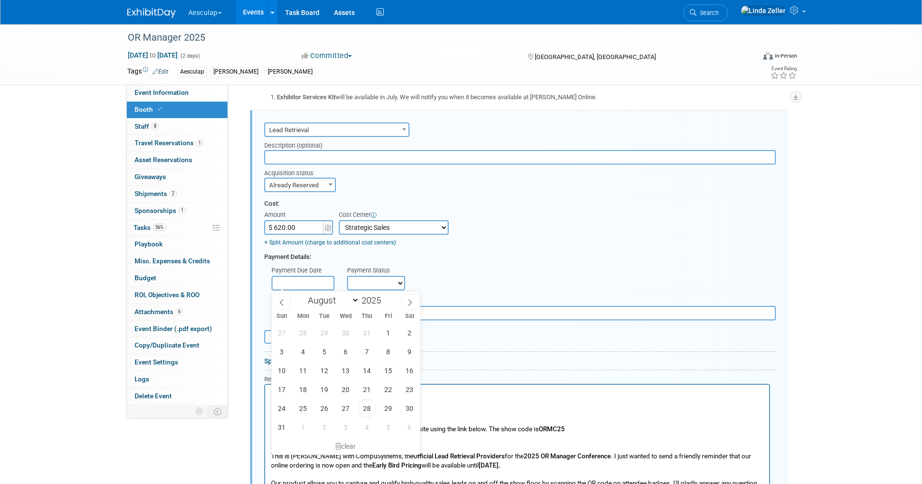
click at [306, 283] on input "text" at bounding box center [302, 283] width 63 height 15
click at [364, 408] on span "28" at bounding box center [367, 408] width 19 height 19
type input "[DATE]"
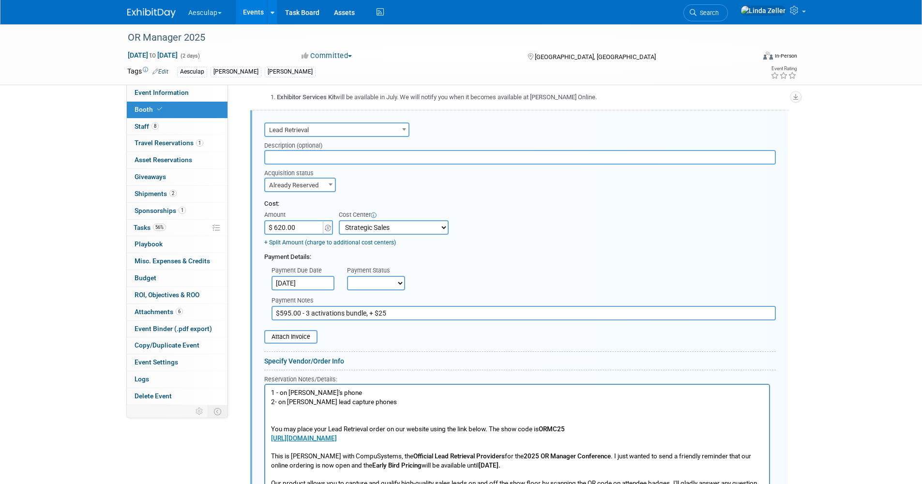
click at [369, 281] on select "Not Paid Yet Partially Paid Paid in Full" at bounding box center [376, 283] width 58 height 15
select select "1"
click at [347, 276] on select "Not Paid Yet Partially Paid Paid in Full" at bounding box center [376, 283] width 58 height 15
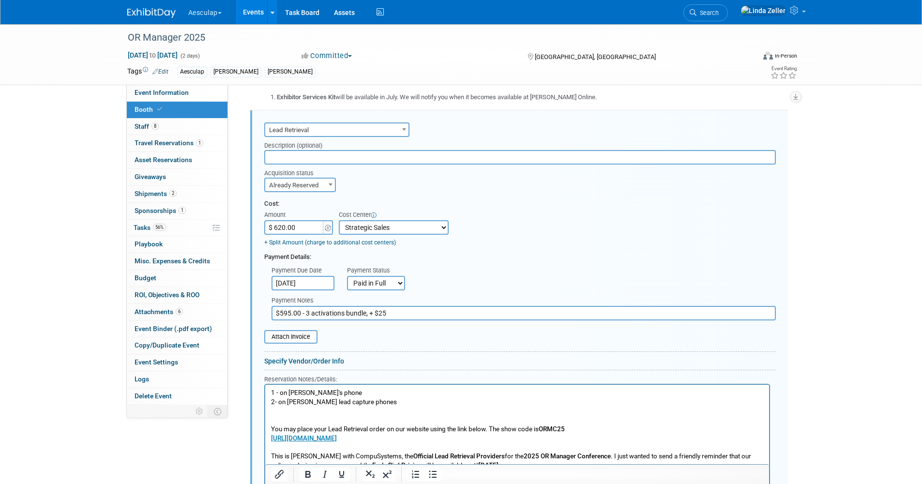
scroll to position [637, 0]
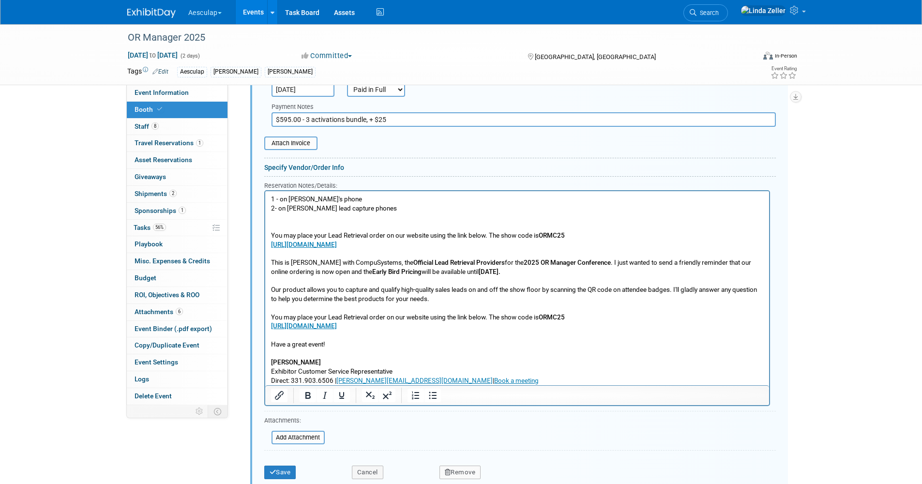
click at [375, 205] on p "1 - on [PERSON_NAME]'s phone 2- on Aesculap lead capture phones You may place y…" at bounding box center [516, 290] width 493 height 190
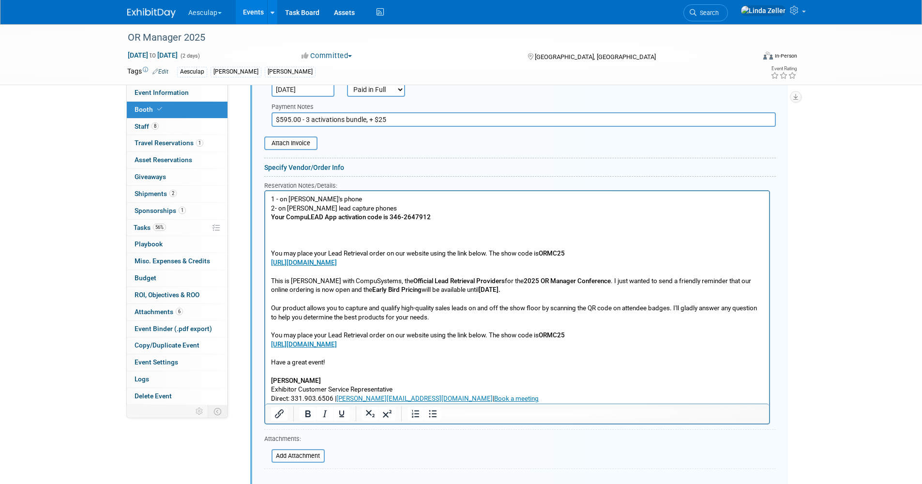
click at [276, 239] on p "You may place your Lead Retrieval order on our website using the link below. Th…" at bounding box center [516, 312] width 493 height 181
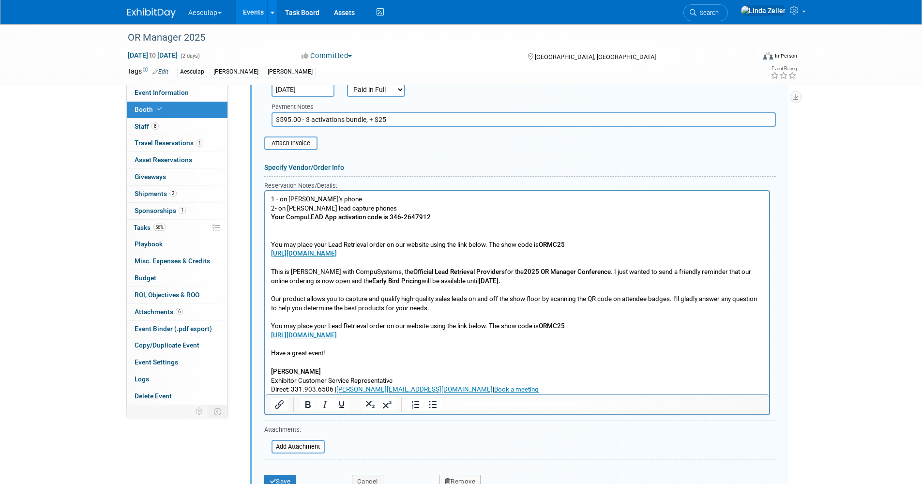
click at [270, 221] on p "Your CompuLEAD App activation code is 346-2647912" at bounding box center [516, 216] width 493 height 9
click at [442, 220] on p "Your CompuLEAD App activation code is 346-2647912" at bounding box center [516, 216] width 493 height 9
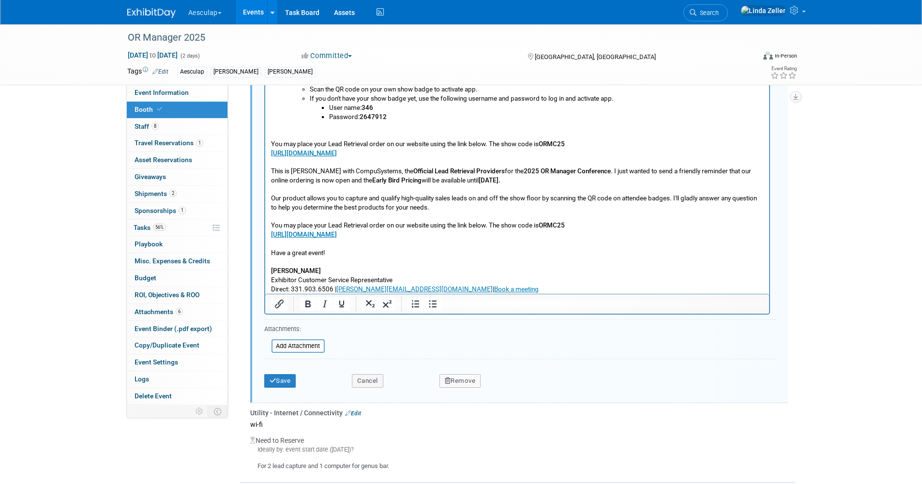
scroll to position [831, 0]
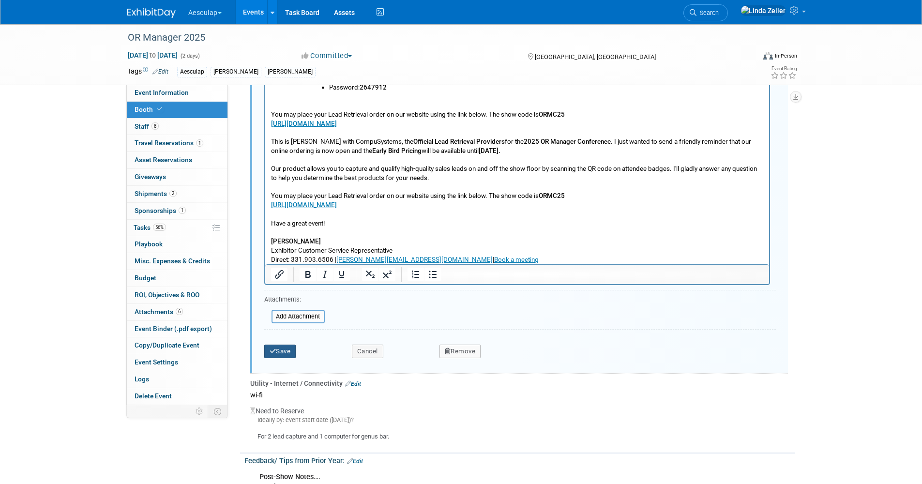
click at [281, 350] on button "Save" at bounding box center [280, 352] width 32 height 14
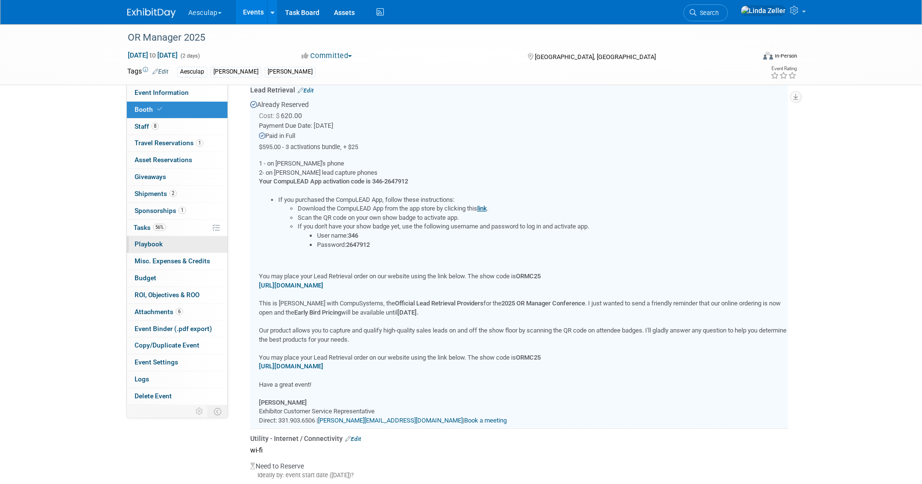
scroll to position [444, 0]
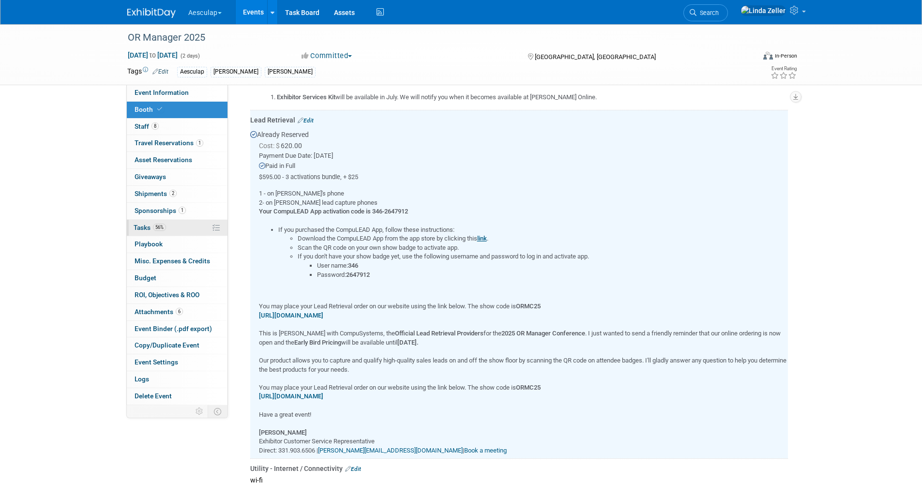
click at [150, 229] on span "Tasks 56%" at bounding box center [150, 228] width 32 height 8
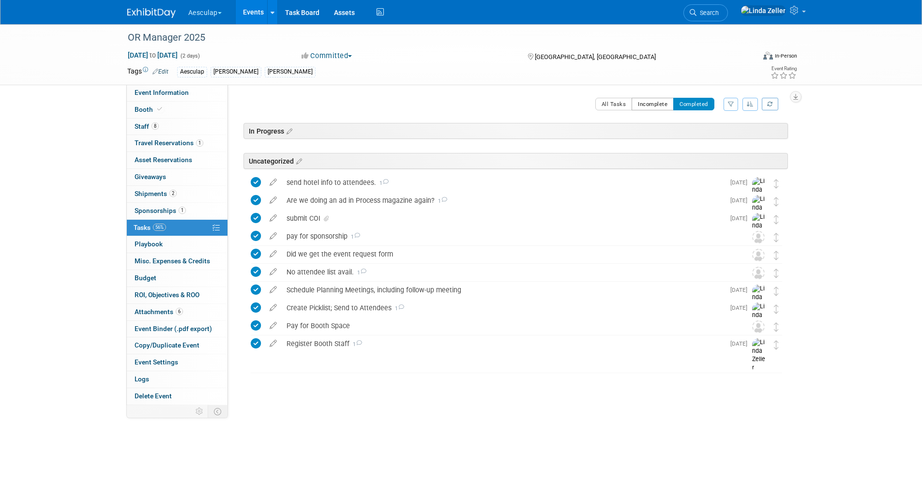
click at [642, 101] on button "Incomplete" at bounding box center [652, 104] width 42 height 13
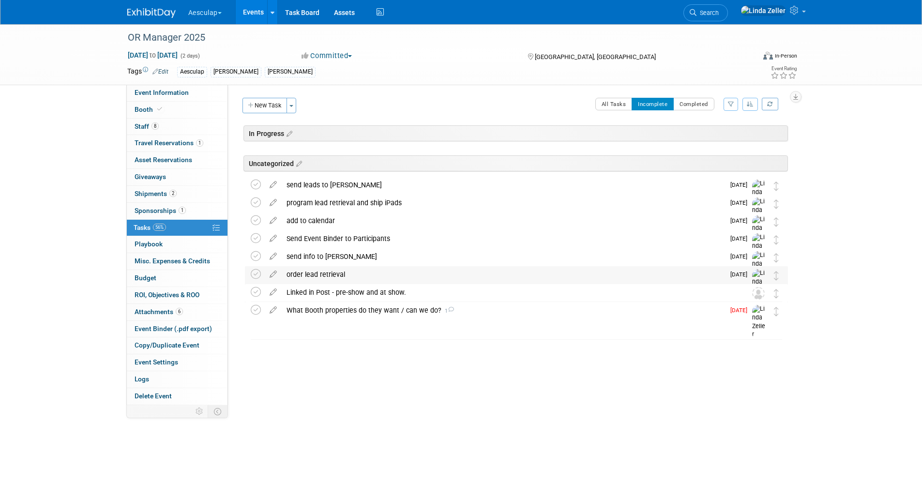
drag, startPoint x: 255, startPoint y: 274, endPoint x: 314, endPoint y: 273, distance: 58.6
click at [321, 284] on table "order lead retrieval DETAILS internal deadline. due [DATE] Pro tip: Press Ctrl-…" at bounding box center [516, 285] width 531 height 38
click at [314, 273] on div "order lead retrieval" at bounding box center [503, 274] width 443 height 16
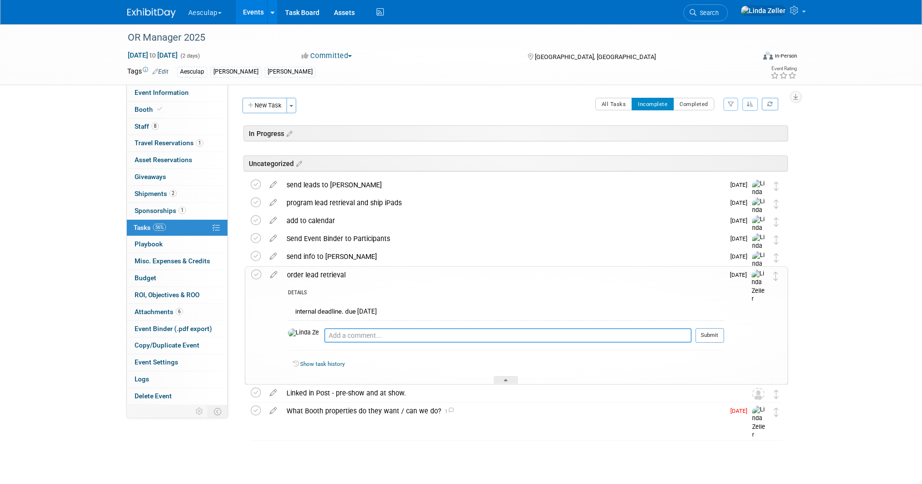
click at [324, 337] on textarea at bounding box center [507, 335] width 367 height 15
type textarea "8/28 - ordered"
click at [713, 337] on button "Submit" at bounding box center [709, 335] width 29 height 15
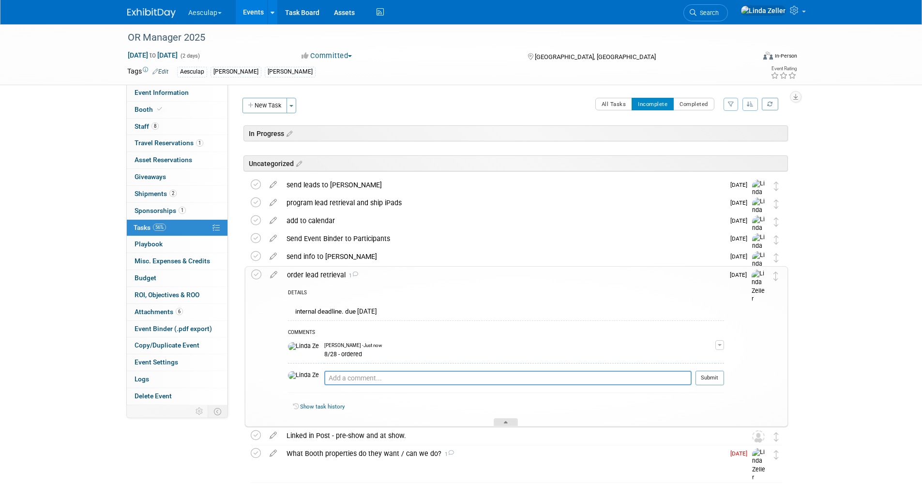
click at [502, 421] on div at bounding box center [506, 422] width 24 height 8
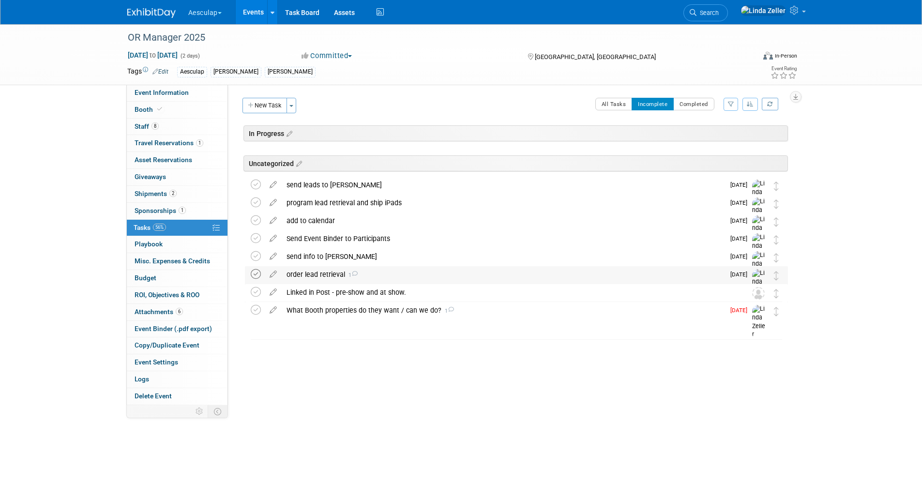
click at [255, 276] on icon at bounding box center [256, 274] width 10 height 10
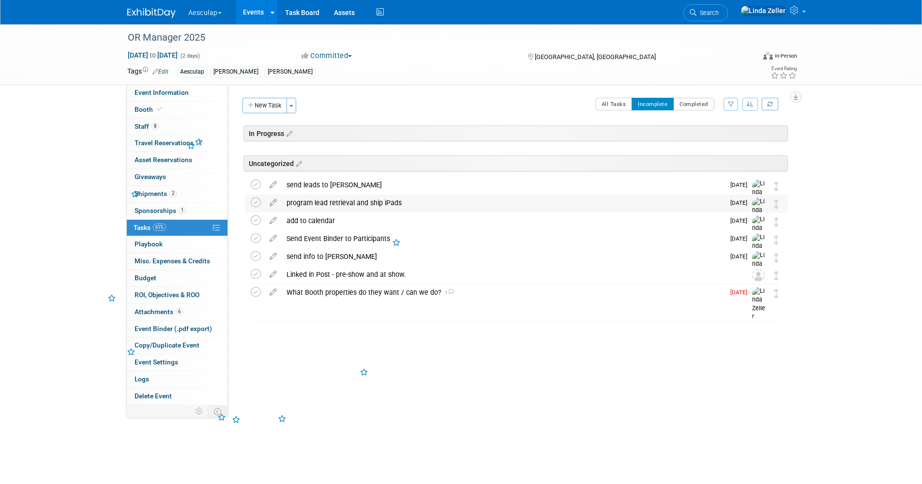
click at [300, 203] on div "program lead retrieval and ship iPads" at bounding box center [503, 203] width 443 height 16
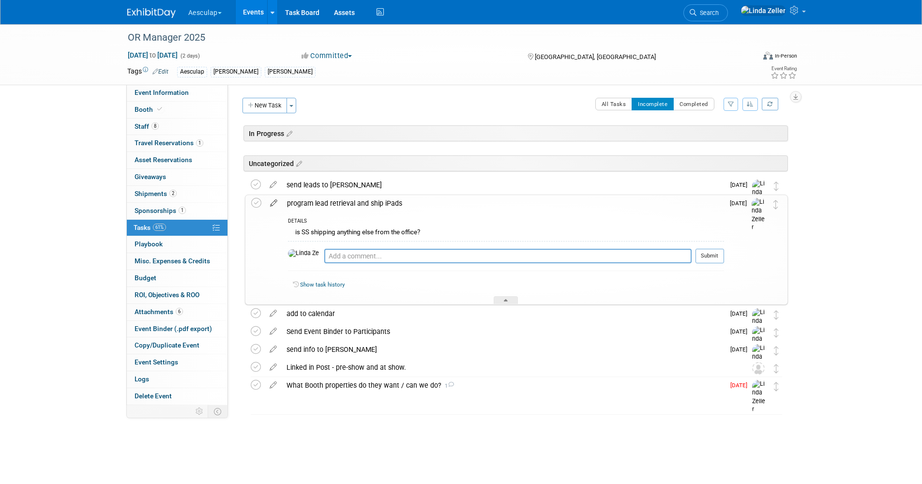
click at [275, 202] on icon at bounding box center [273, 201] width 17 height 12
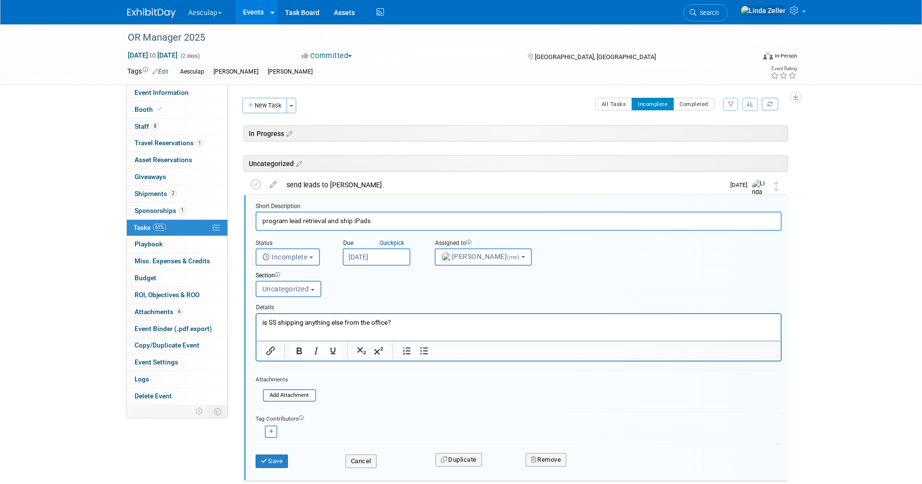
scroll to position [53, 0]
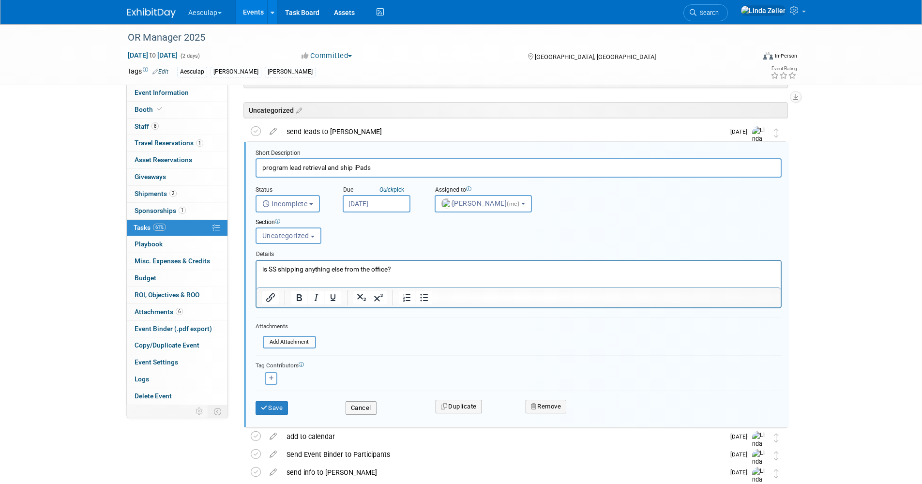
click at [372, 169] on input "program lead retrieval and ship iPads" at bounding box center [518, 167] width 526 height 19
type input "program lead retrieval and ship iPhones"
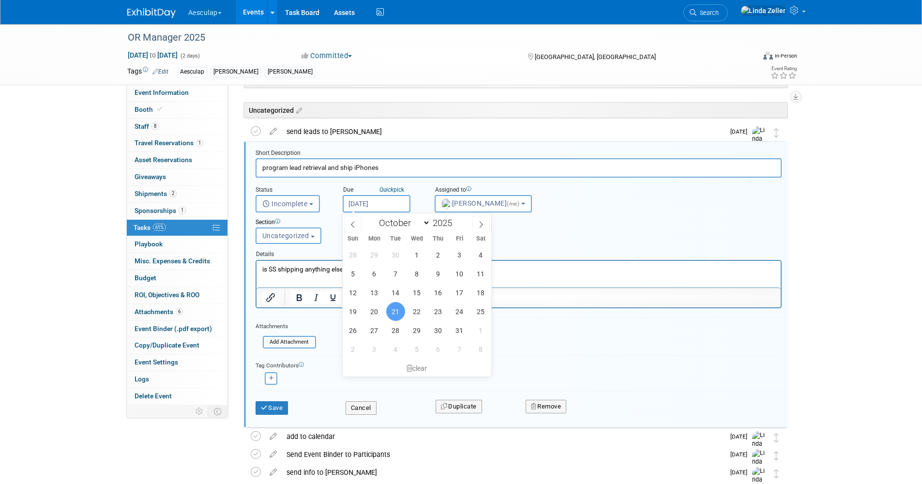
click at [380, 207] on input "[DATE]" at bounding box center [377, 203] width 68 height 17
click at [415, 308] on span "22" at bounding box center [416, 311] width 19 height 19
type input "[DATE]"
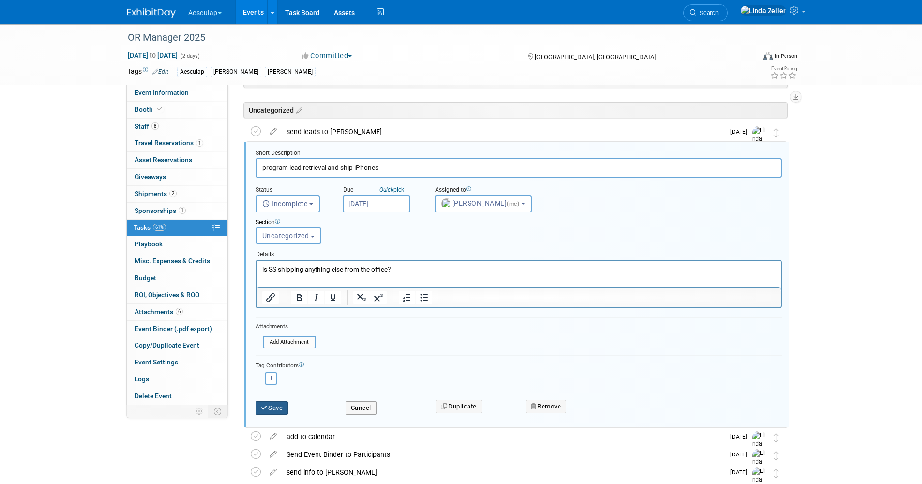
click at [272, 408] on button "Save" at bounding box center [271, 408] width 33 height 14
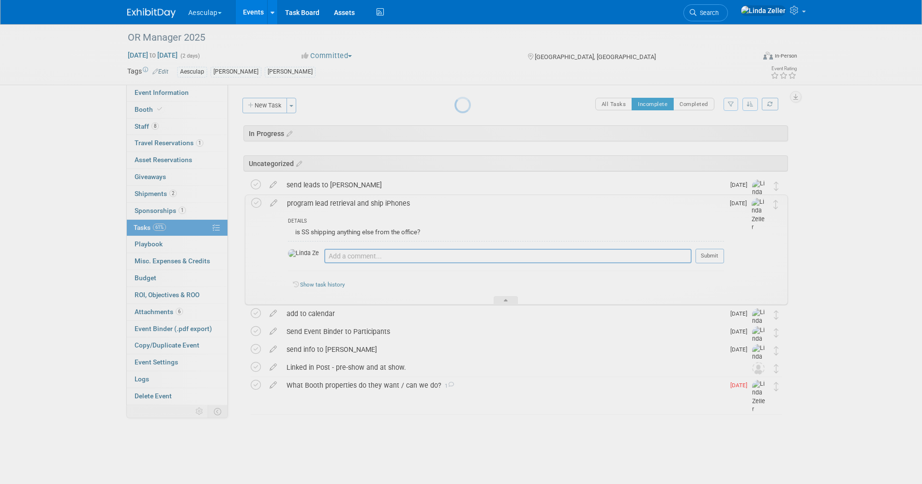
scroll to position [0, 0]
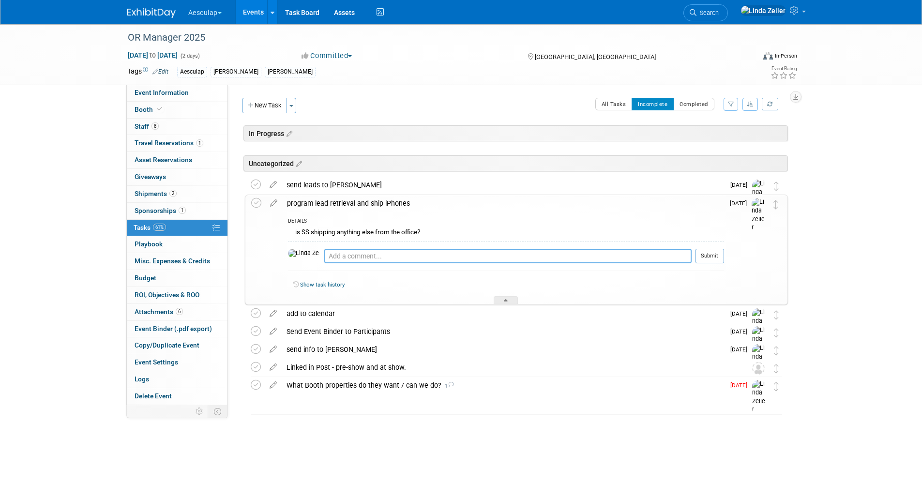
click at [324, 254] on textarea at bounding box center [507, 256] width 367 height 15
type textarea "get foamcore sign from [PERSON_NAME] / [PERSON_NAME]"
click at [698, 252] on button "Submit" at bounding box center [709, 256] width 29 height 15
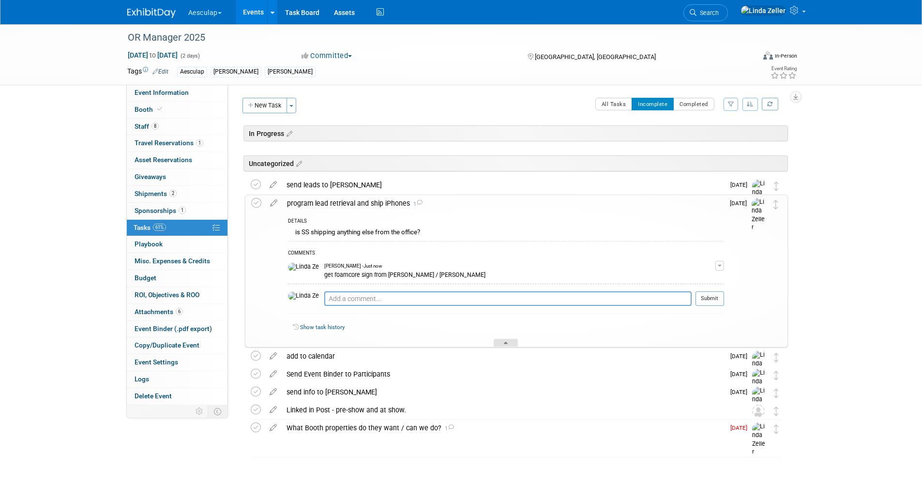
click at [500, 344] on div at bounding box center [506, 343] width 24 height 8
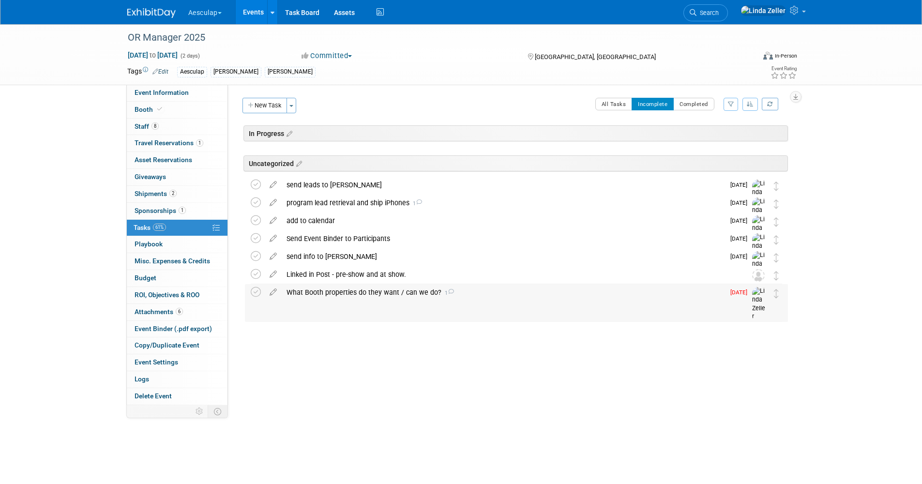
click at [314, 290] on div "What Booth properties do they want / can we do? 1" at bounding box center [503, 292] width 443 height 16
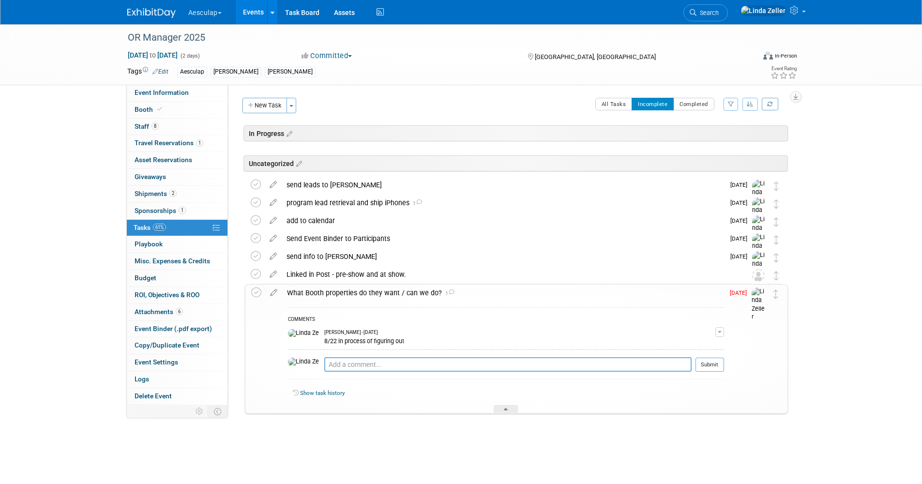
click at [324, 365] on textarea at bounding box center [507, 364] width 367 height 15
type textarea "8/28 - case cart from Case Medical, rack and magicians cases from AORN/HSPA, RT…"
click at [705, 363] on button "Submit" at bounding box center [709, 365] width 29 height 15
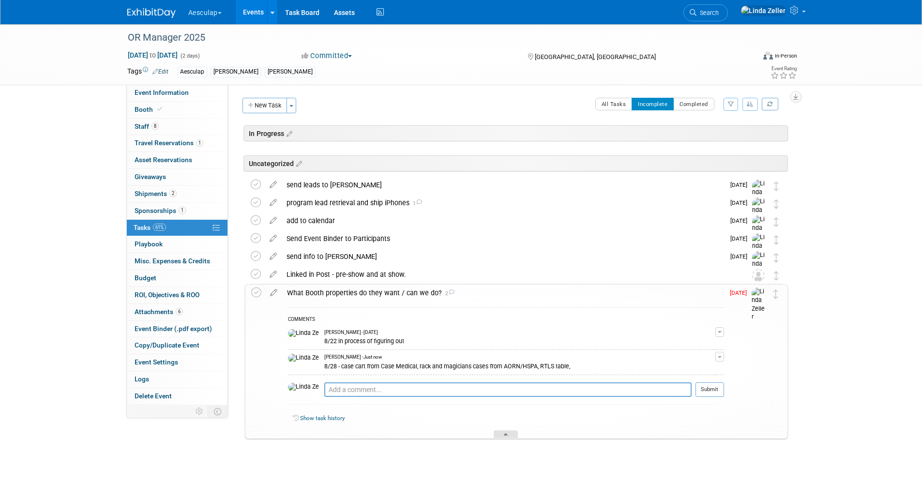
click at [499, 436] on div at bounding box center [506, 434] width 24 height 8
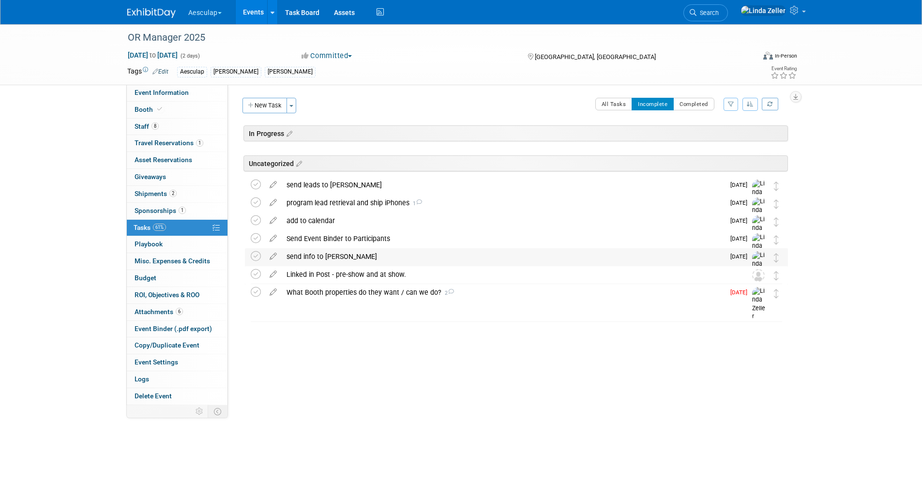
click at [318, 256] on div "send info to [PERSON_NAME]" at bounding box center [503, 256] width 443 height 16
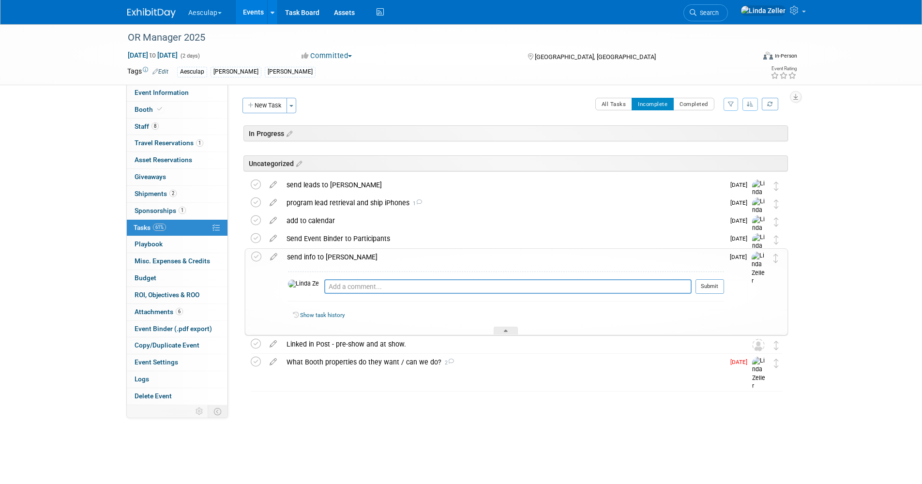
click at [318, 256] on div "send info to [PERSON_NAME]" at bounding box center [503, 257] width 442 height 16
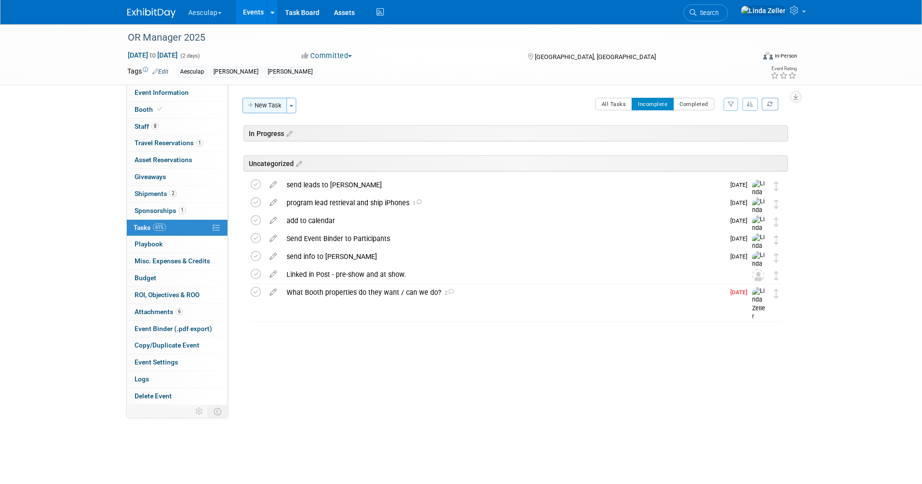
click at [267, 100] on button "New Task" at bounding box center [264, 105] width 45 height 15
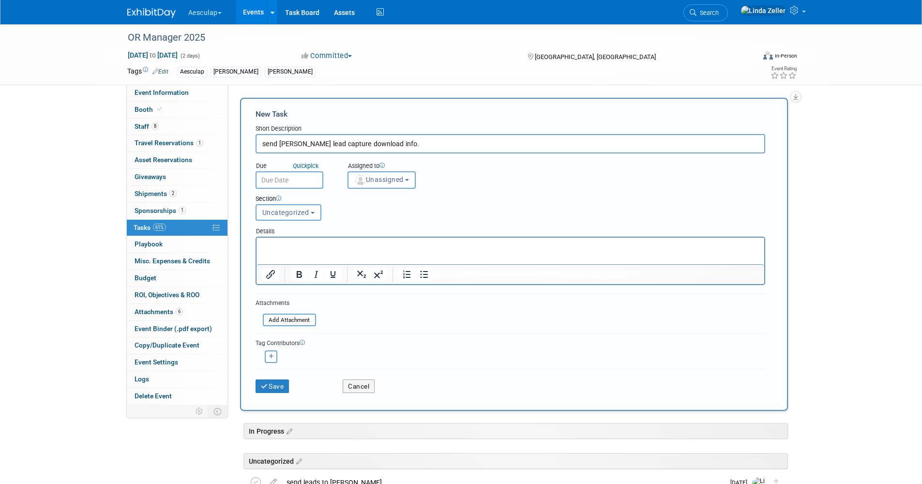
type input "send [PERSON_NAME] lead capture download info."
click at [262, 245] on p "Rich Text Area. Press ALT-0 for help." at bounding box center [510, 246] width 496 height 10
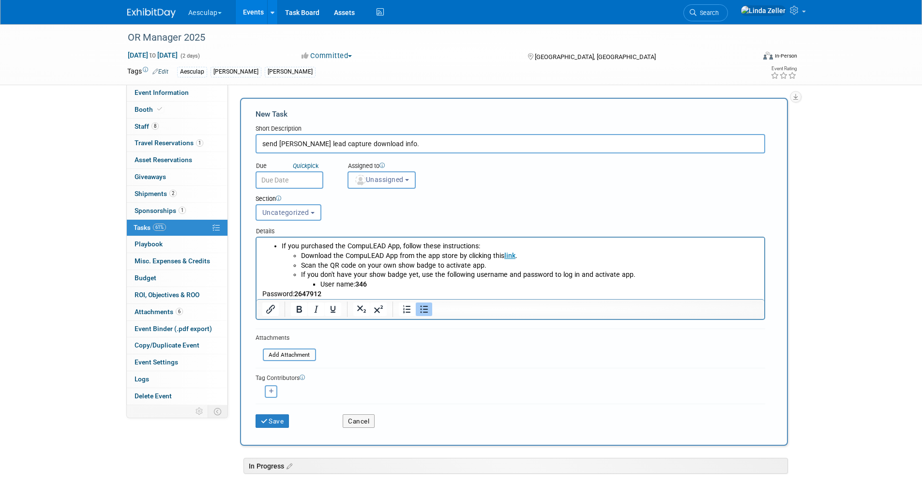
click at [373, 184] on button "Unassigned" at bounding box center [381, 179] width 69 height 17
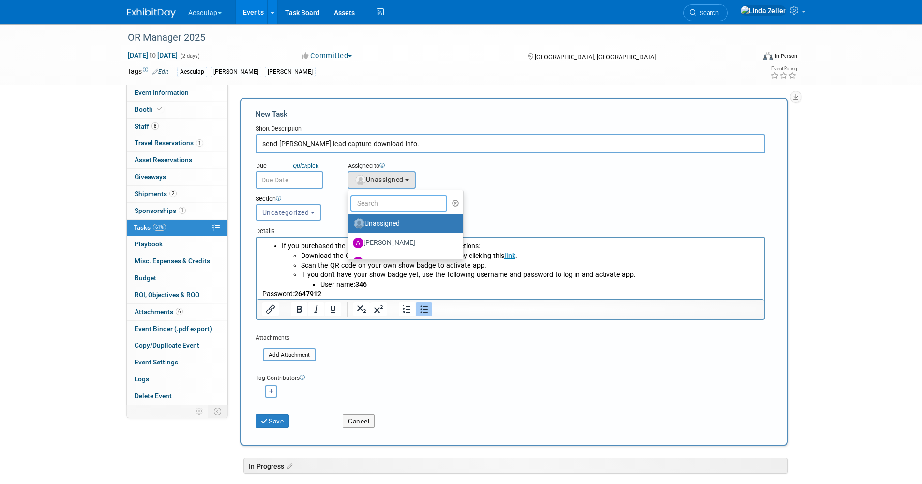
click at [374, 202] on input "text" at bounding box center [398, 203] width 97 height 16
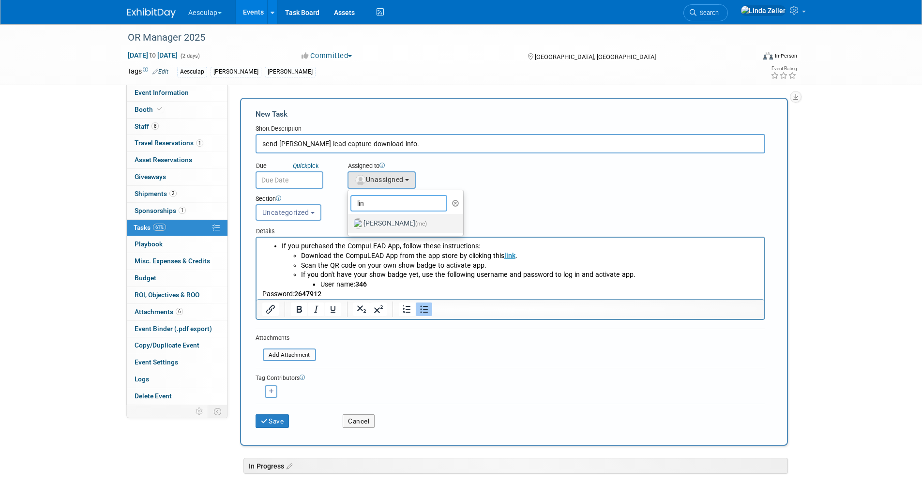
type input "lin"
click at [373, 221] on label "[PERSON_NAME] (me)" at bounding box center [403, 223] width 101 height 15
click at [349, 221] on input "[PERSON_NAME] (me)" at bounding box center [346, 222] width 6 height 6
select select "997af25e-71f2-407b-94d0-6444a5b8fc40"
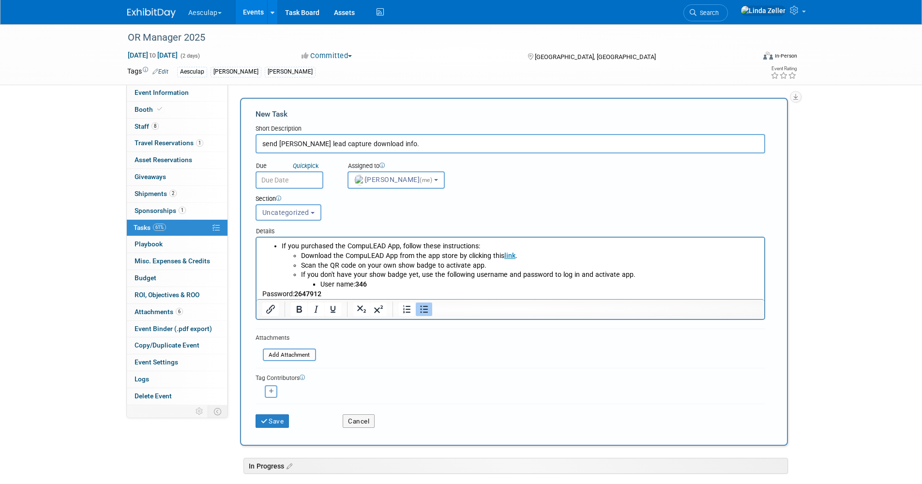
click at [285, 179] on input "text" at bounding box center [289, 179] width 68 height 17
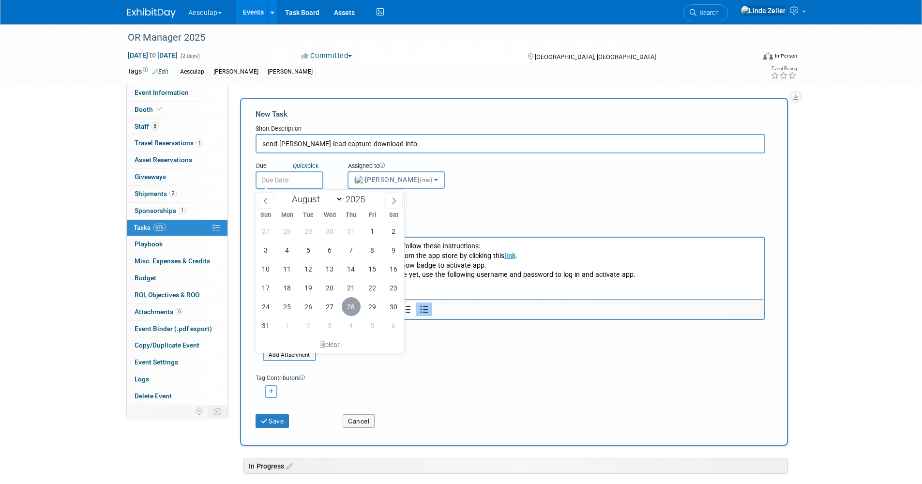
click at [347, 306] on span "28" at bounding box center [351, 306] width 19 height 19
type input "[DATE]"
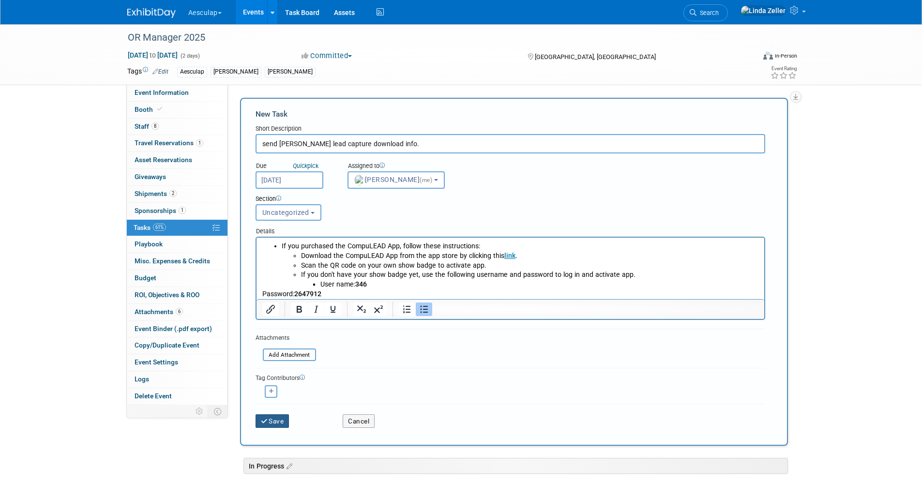
click at [274, 417] on button "Save" at bounding box center [272, 421] width 34 height 14
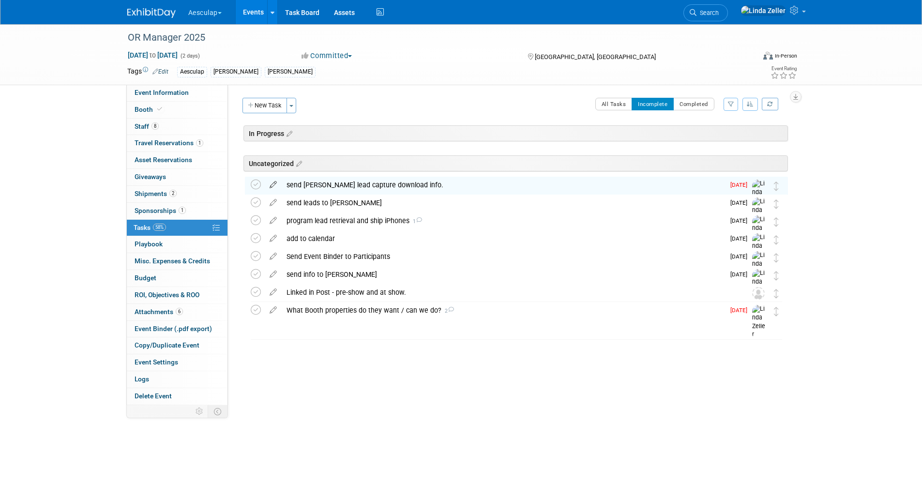
click at [273, 186] on icon at bounding box center [273, 183] width 17 height 12
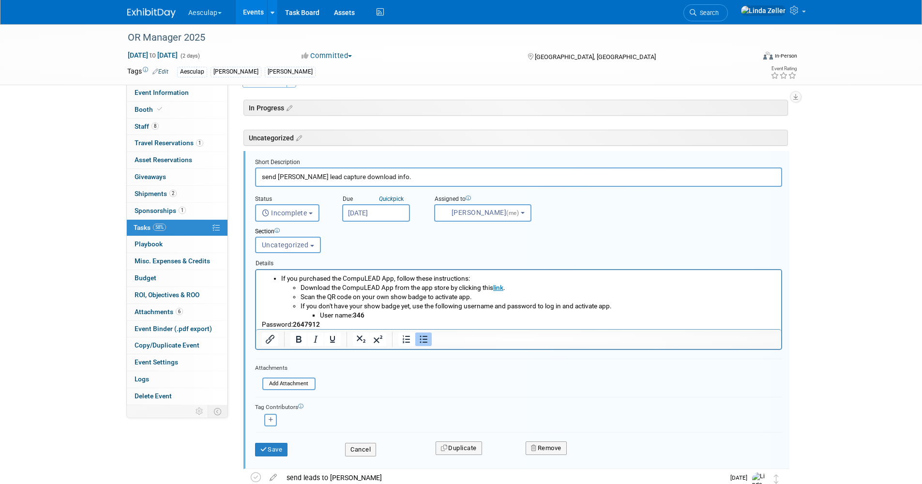
scroll to position [35, 0]
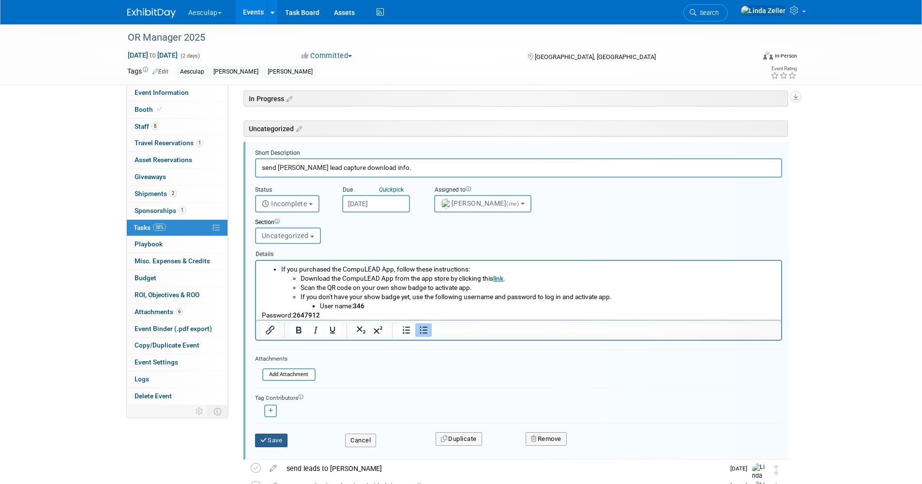
type input "send [PERSON_NAME] lead capture download info."
click at [273, 442] on button "Save" at bounding box center [271, 441] width 33 height 14
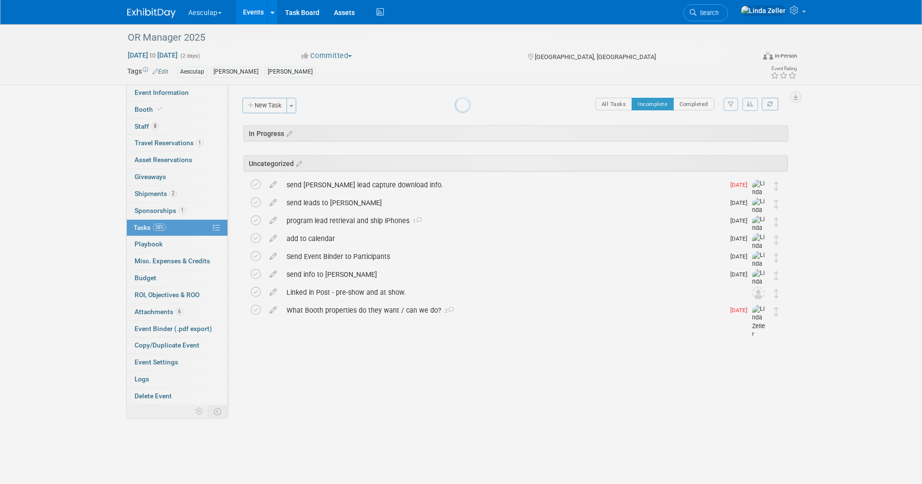
scroll to position [0, 0]
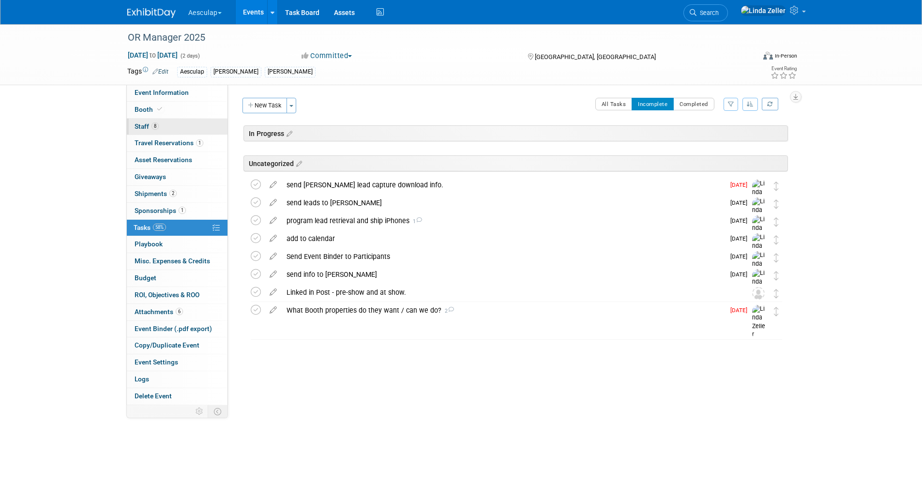
click at [143, 123] on span "Staff 8" at bounding box center [147, 126] width 24 height 8
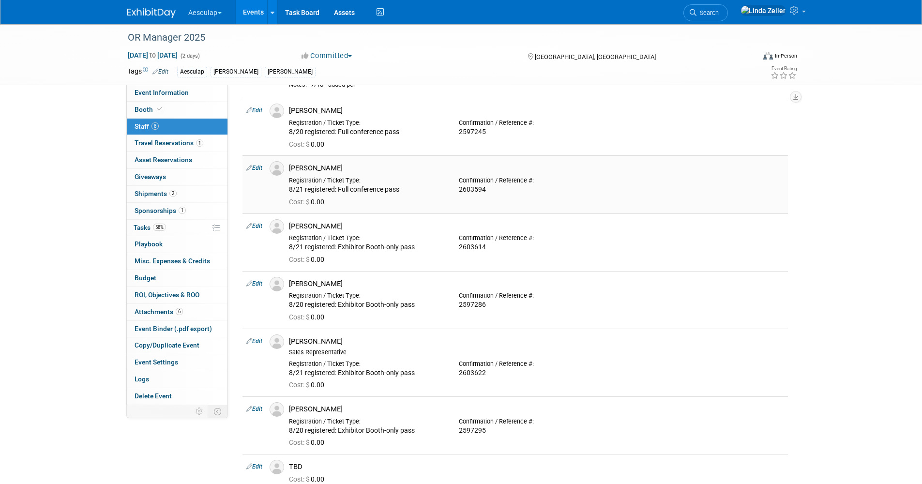
scroll to position [145, 0]
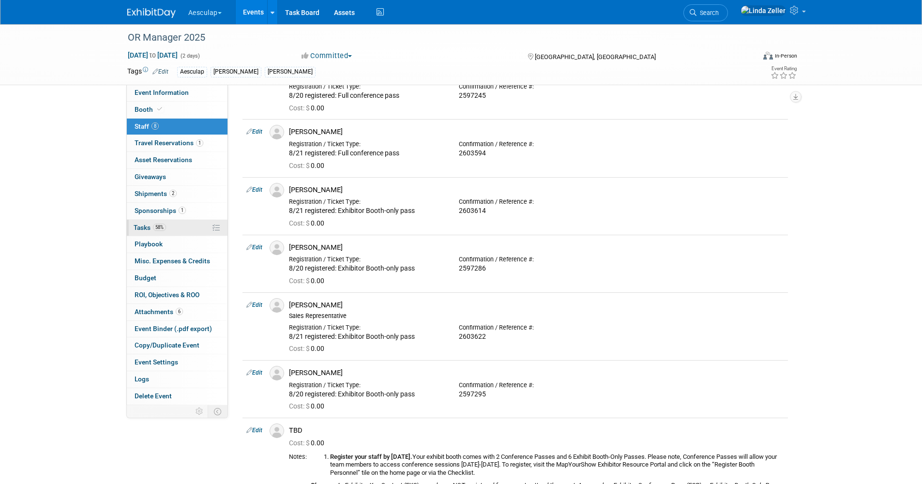
click at [145, 227] on span "Tasks 58%" at bounding box center [150, 228] width 32 height 8
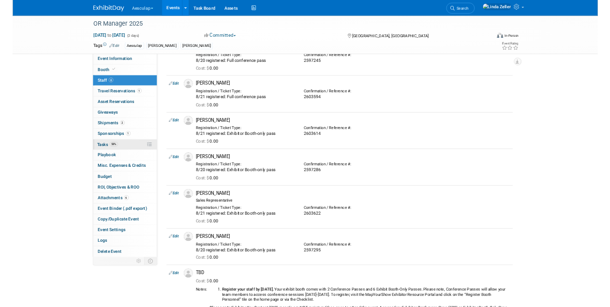
scroll to position [0, 0]
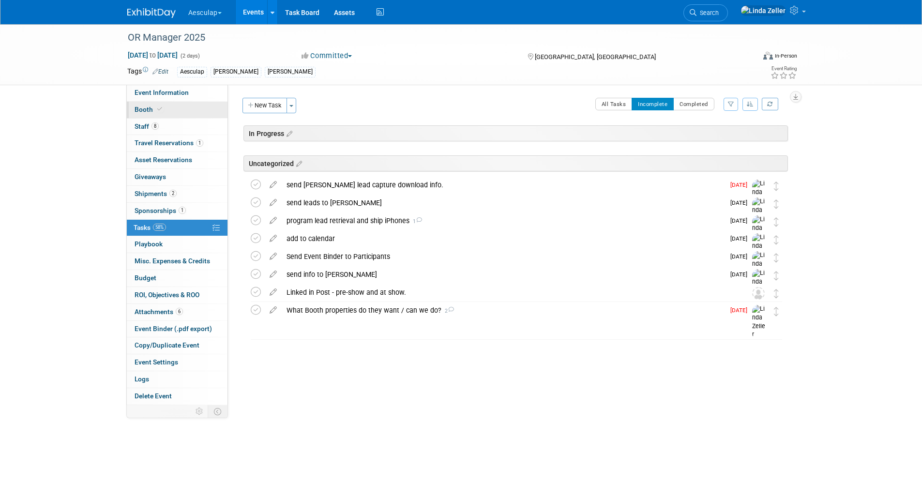
click at [156, 104] on link "Booth" at bounding box center [177, 110] width 101 height 16
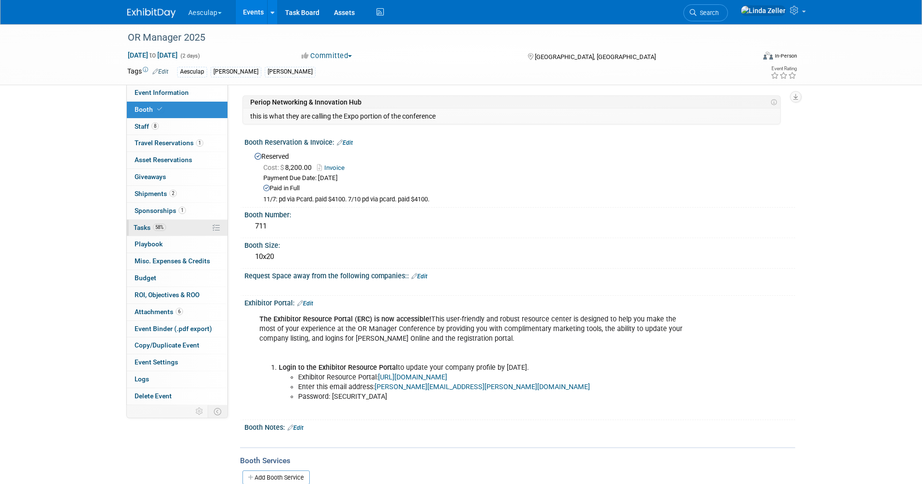
click at [150, 225] on span "Tasks 58%" at bounding box center [150, 228] width 32 height 8
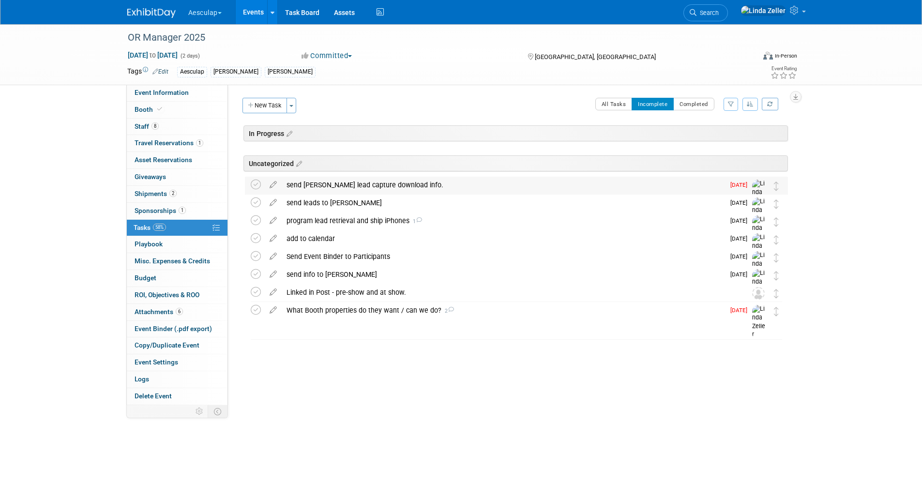
click at [292, 183] on div "send [PERSON_NAME] lead capture download info." at bounding box center [503, 185] width 443 height 16
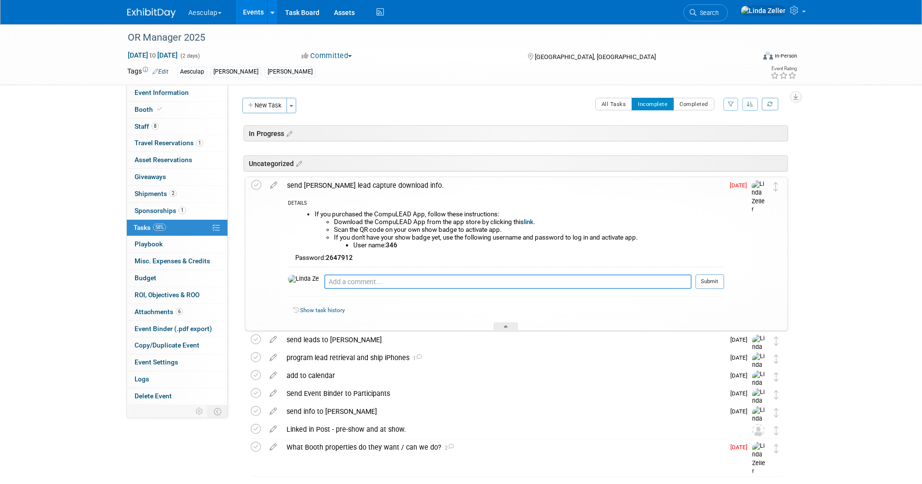
click at [324, 283] on textarea at bounding box center [507, 281] width 367 height 15
type textarea "8/28 emailed"
click at [256, 184] on icon at bounding box center [256, 185] width 10 height 10
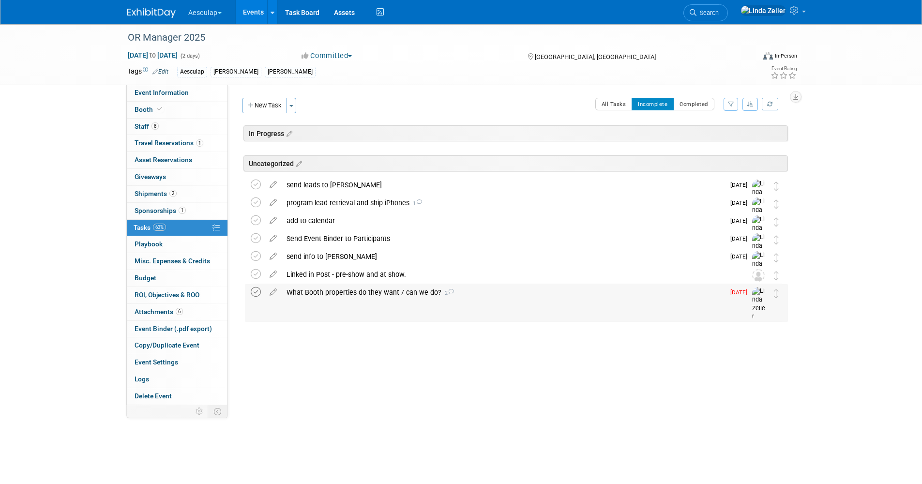
click at [257, 291] on icon at bounding box center [256, 292] width 10 height 10
